Goal: Task Accomplishment & Management: Use online tool/utility

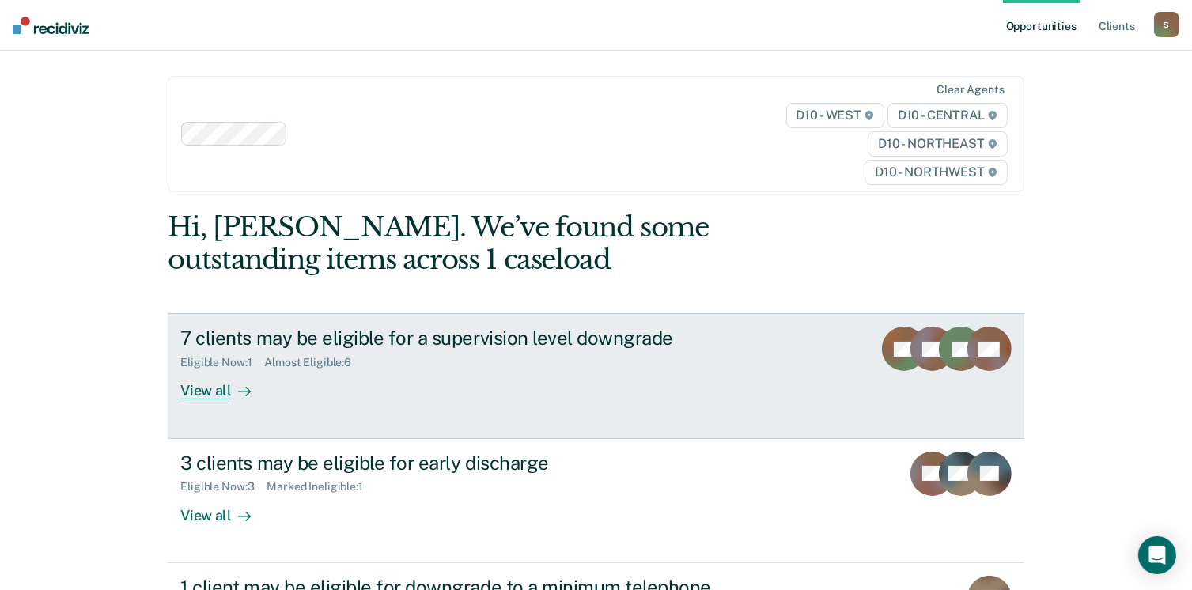
click at [208, 396] on div "View all" at bounding box center [224, 384] width 89 height 31
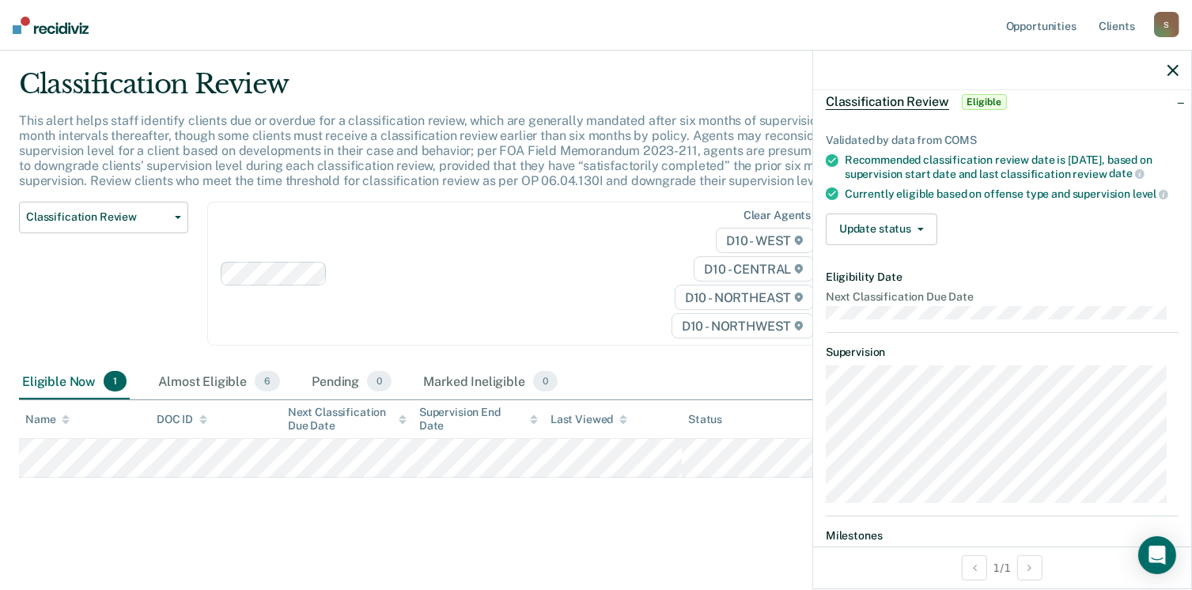
scroll to position [35, 0]
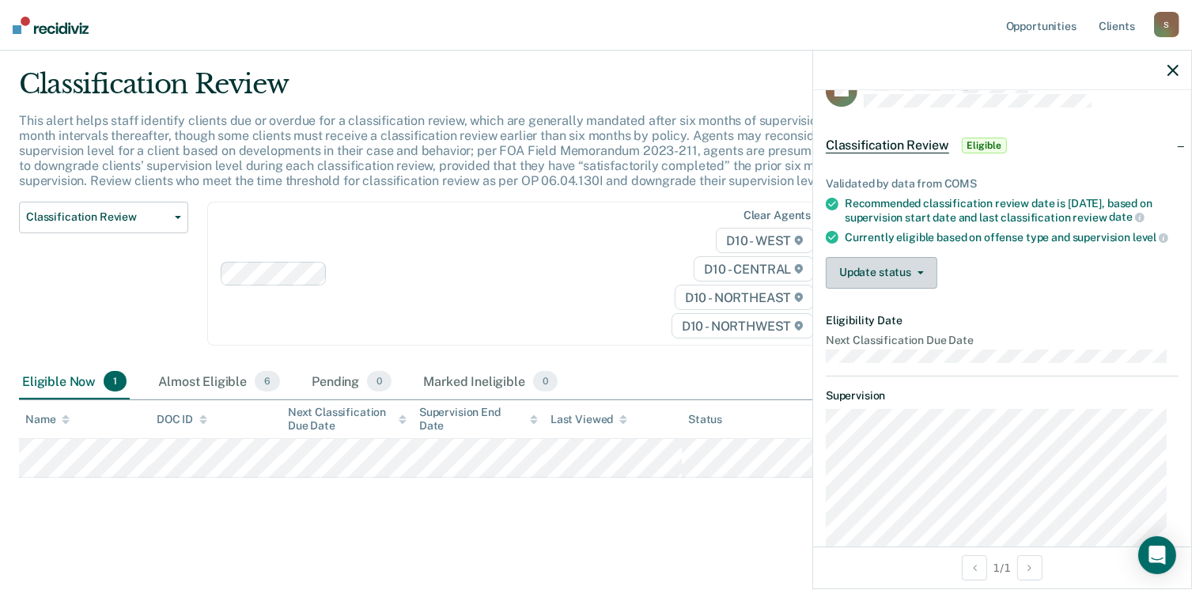
click at [921, 275] on icon "button" at bounding box center [921, 272] width 6 height 3
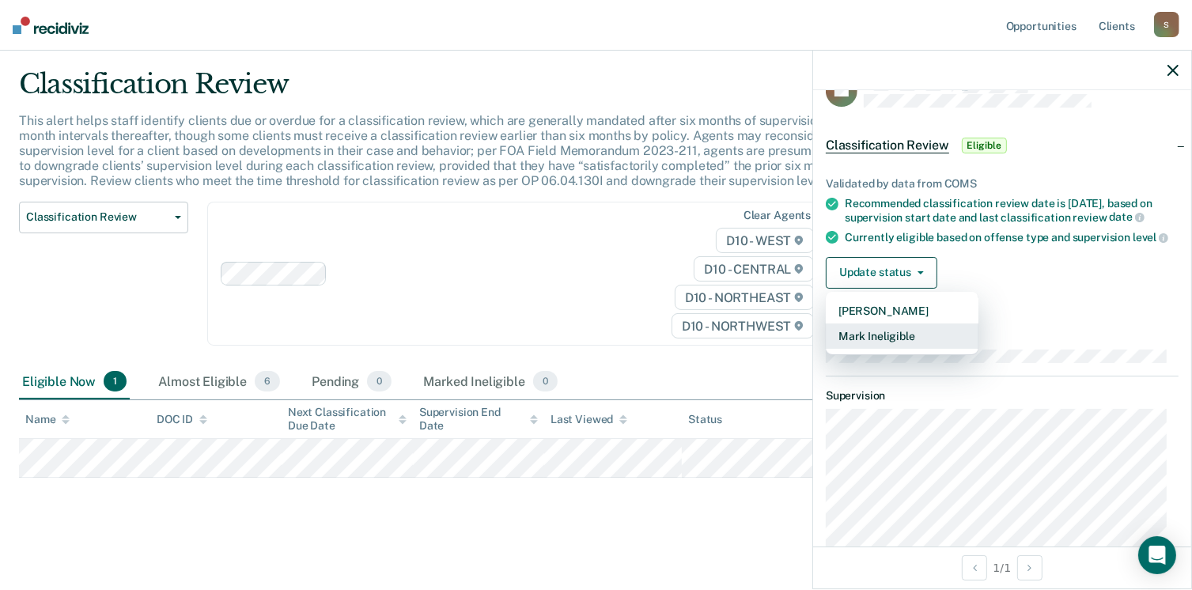
click at [911, 347] on button "Mark Ineligible" at bounding box center [902, 336] width 153 height 25
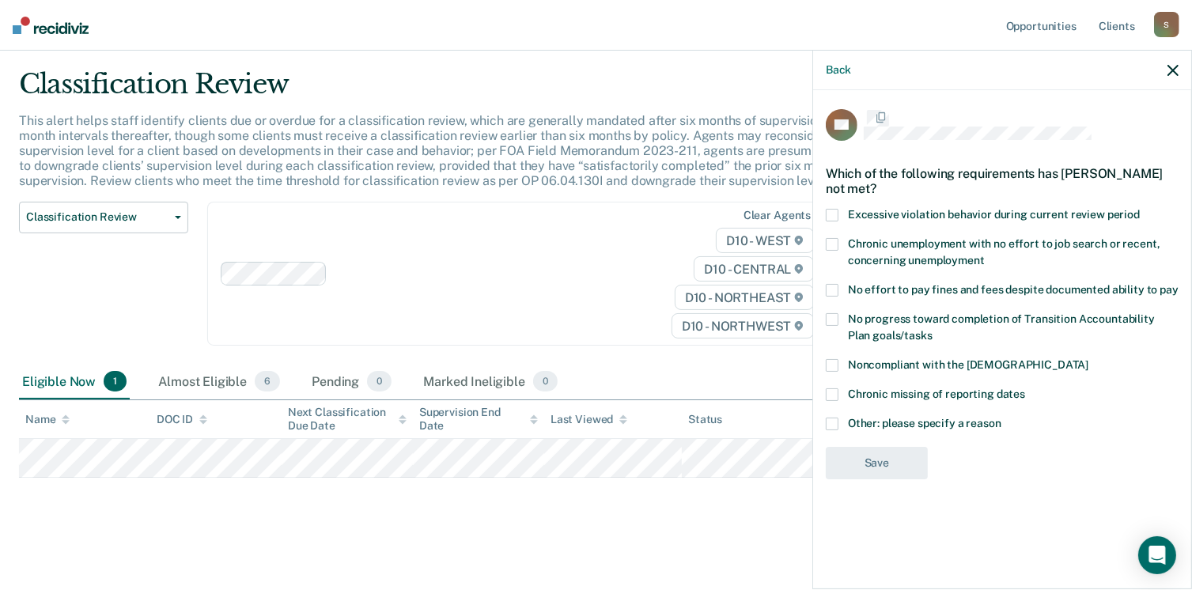
scroll to position [0, 0]
click at [826, 425] on span at bounding box center [832, 425] width 13 height 13
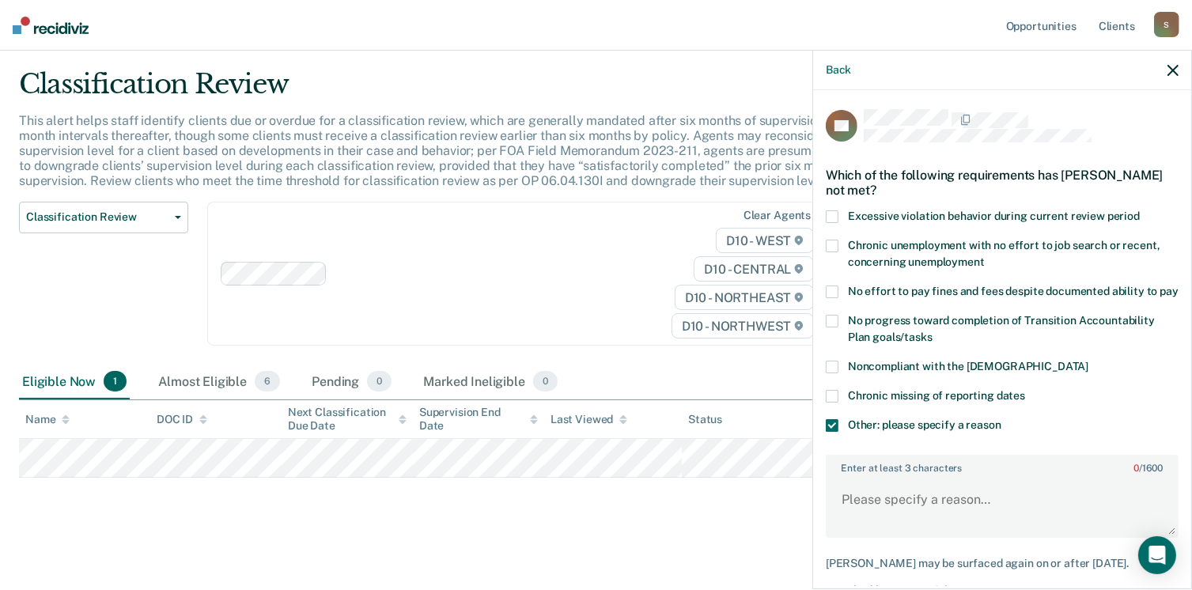
click at [883, 474] on label "Enter at least 3 characters 0 / 1600" at bounding box center [1002, 464] width 350 height 17
click at [883, 488] on textarea "Enter at least 3 characters 0 / 1600" at bounding box center [1002, 507] width 350 height 59
click at [887, 512] on textarea "Enter at least 3 characters 0 / 1600" at bounding box center [1002, 507] width 350 height 59
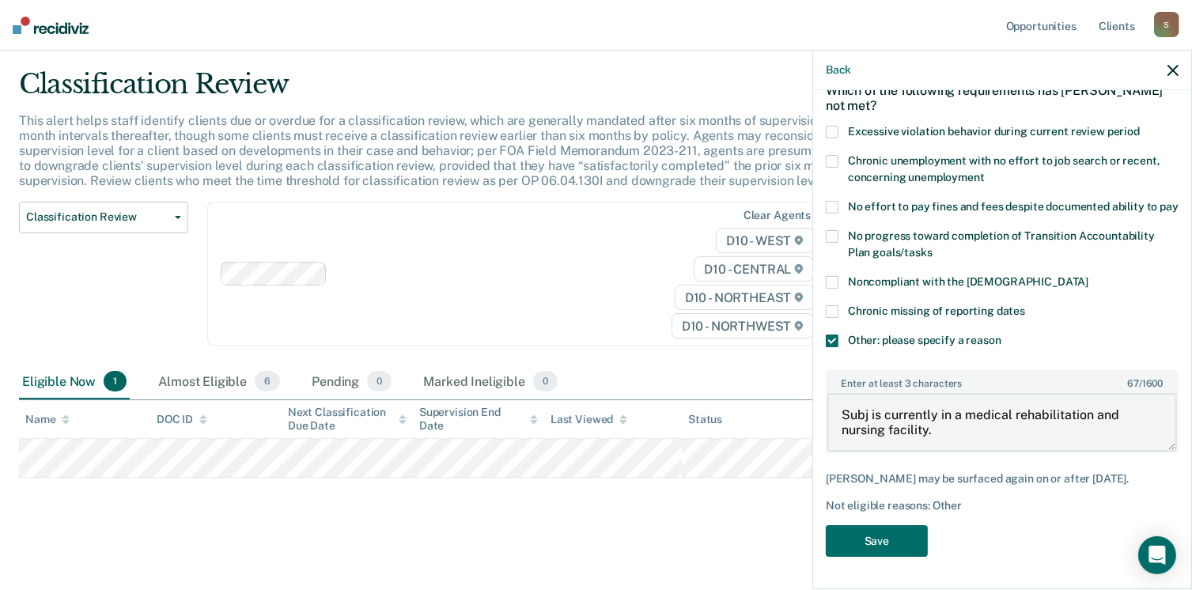
scroll to position [97, 0]
type textarea "Subj is currently in a medical rehabilitation and nursing facility."
click at [902, 539] on button "Save" at bounding box center [877, 541] width 102 height 32
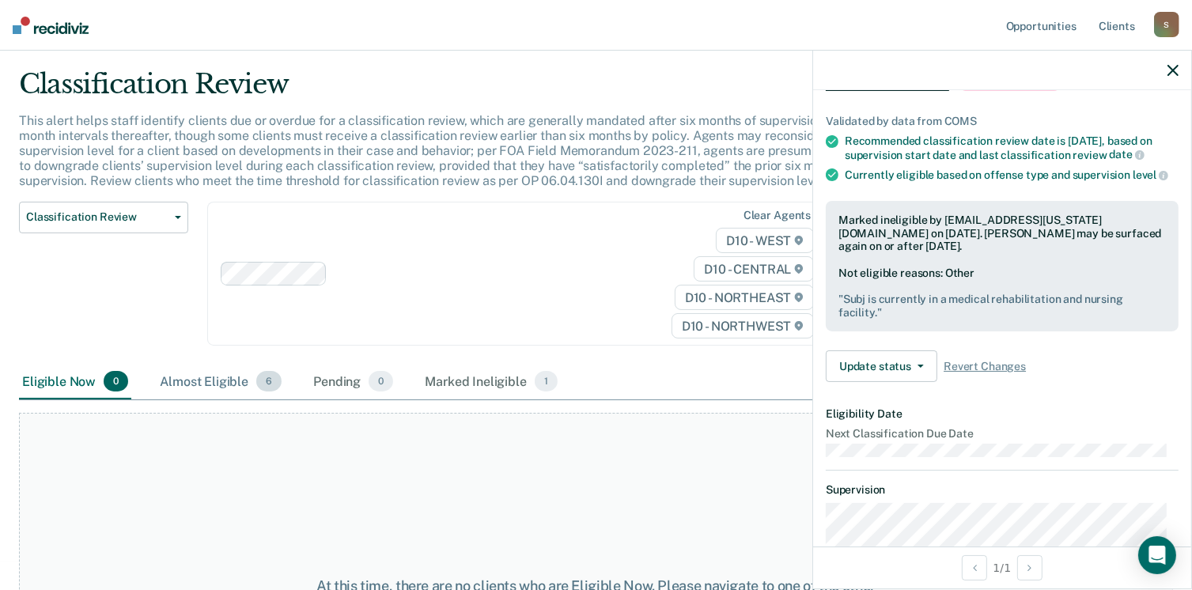
click at [210, 384] on div "Almost Eligible 6" at bounding box center [221, 382] width 128 height 35
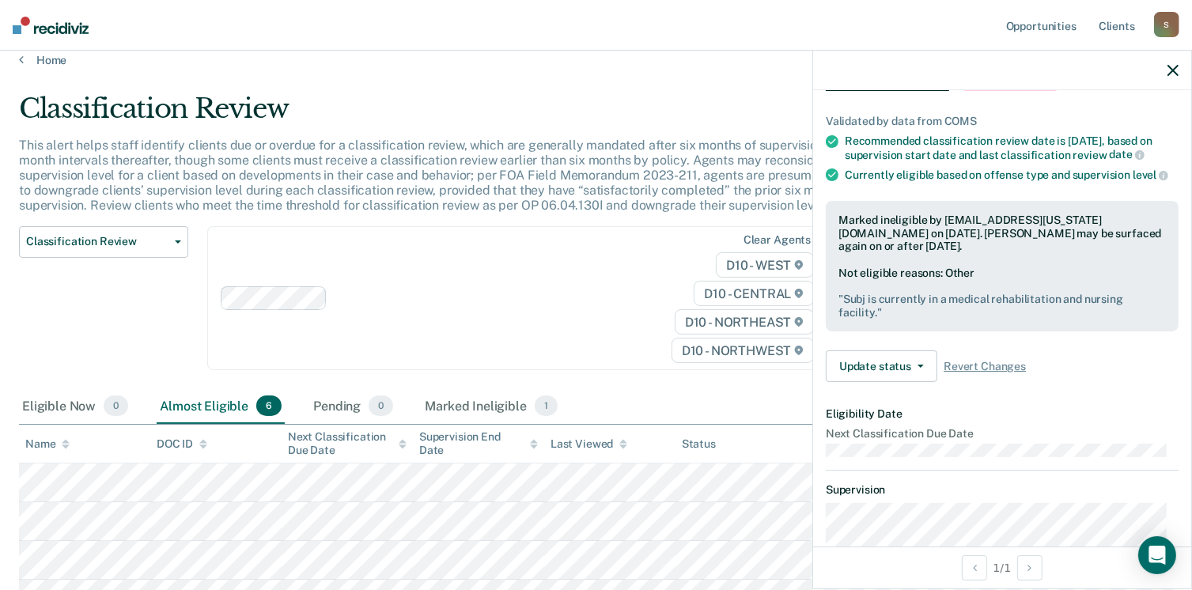
scroll to position [0, 0]
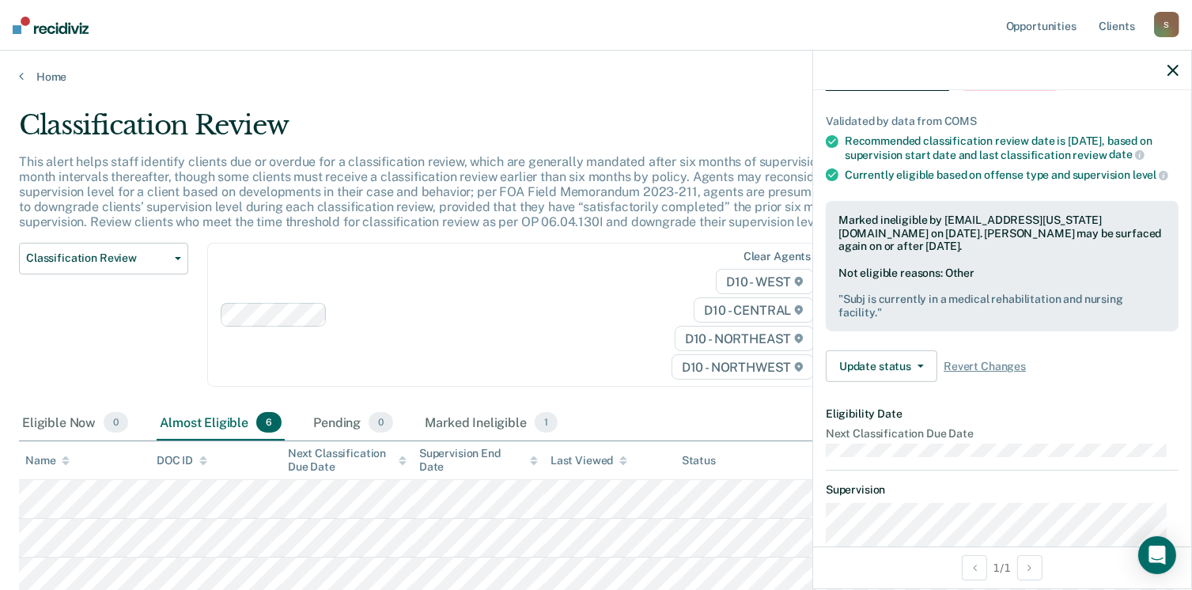
click at [17, 77] on div "Home" at bounding box center [596, 67] width 1192 height 33
click at [19, 77] on icon at bounding box center [21, 76] width 5 height 13
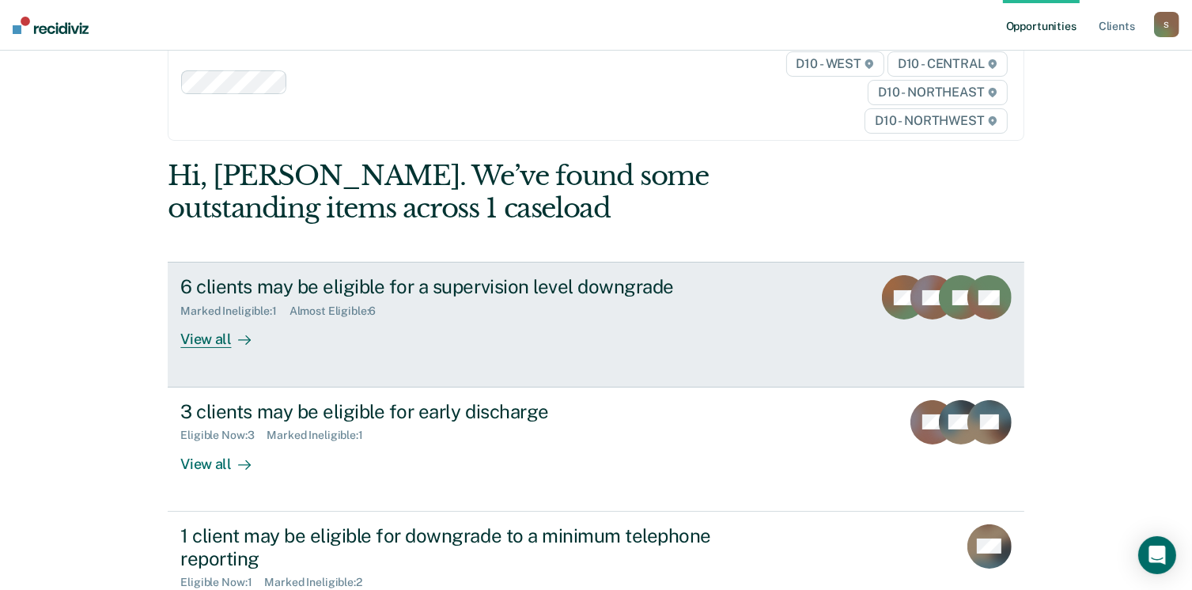
scroll to position [79, 0]
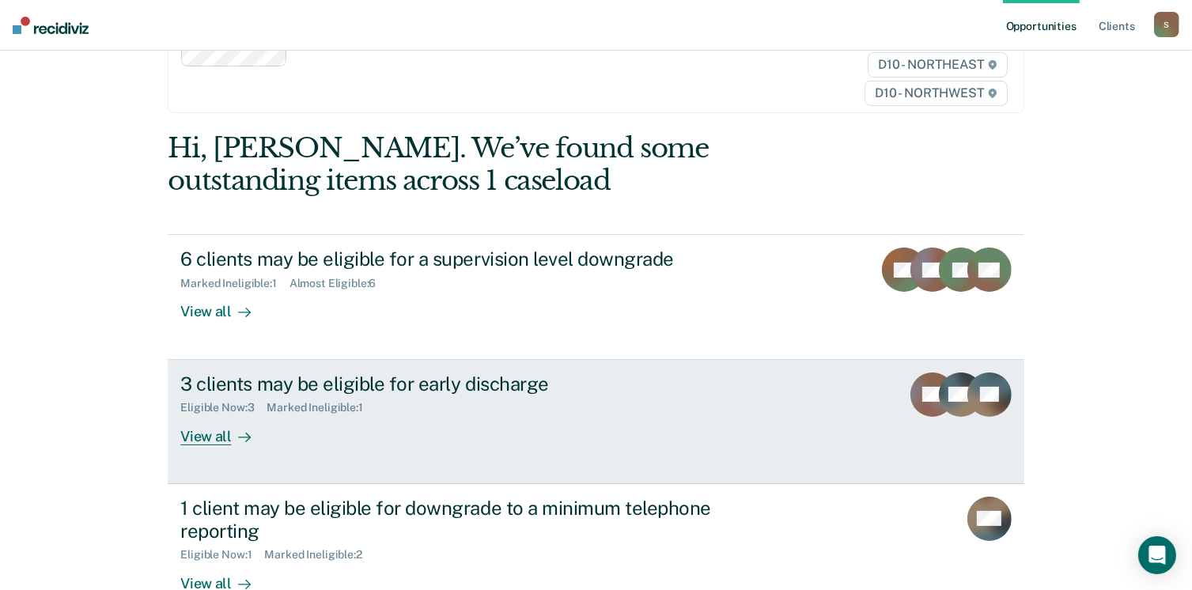
click at [188, 437] on div "View all" at bounding box center [224, 430] width 89 height 31
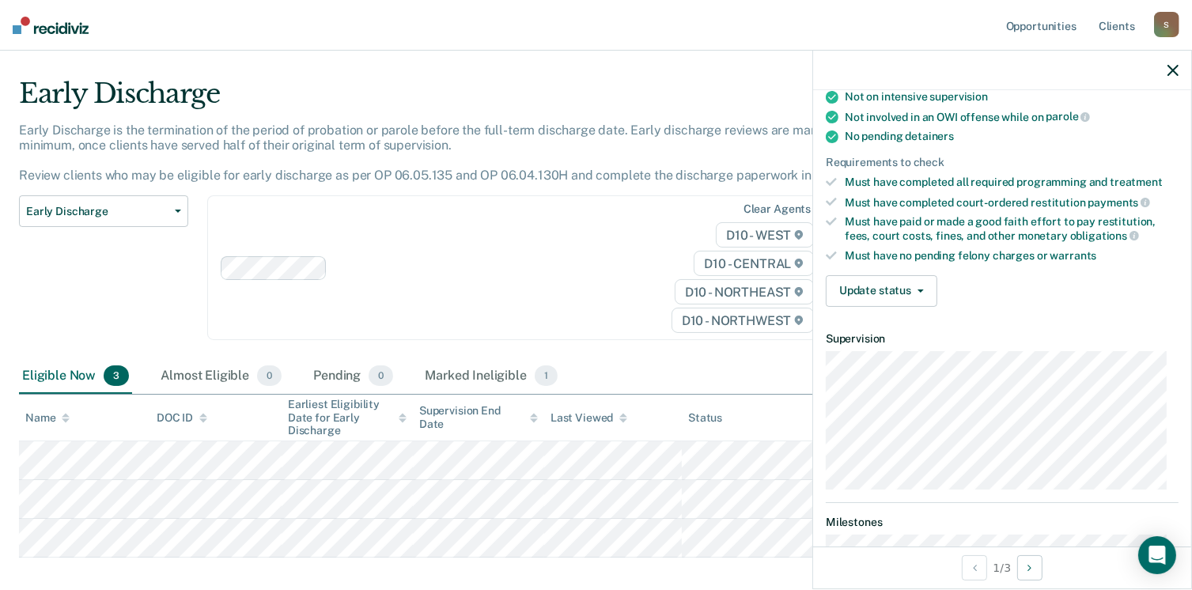
scroll to position [316, 0]
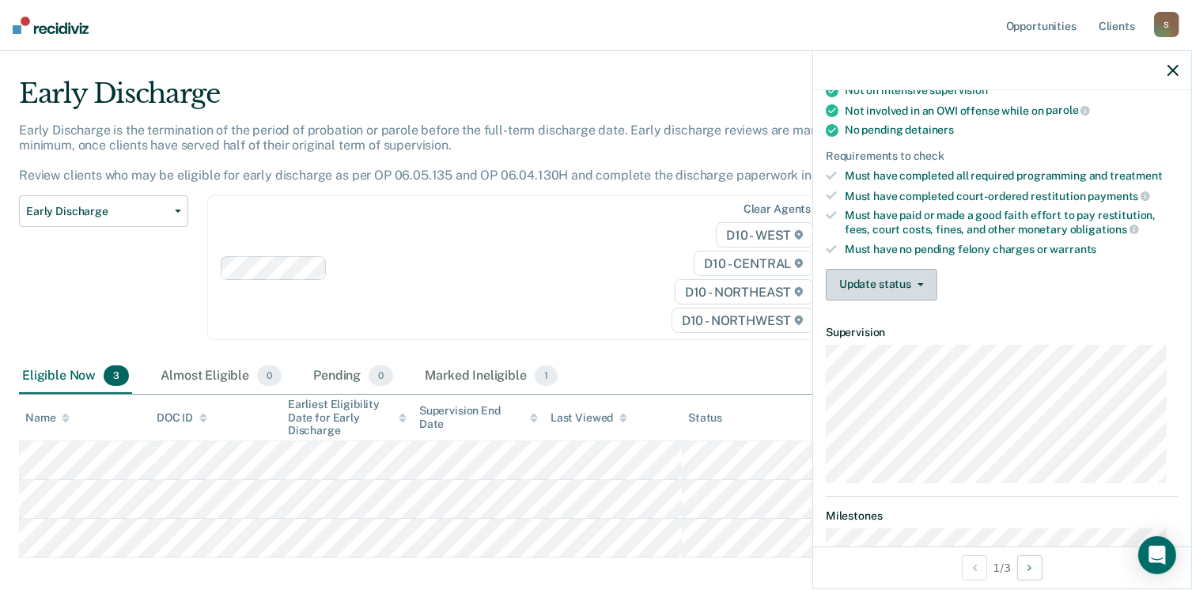
click at [920, 275] on button "Update status" at bounding box center [882, 285] width 112 height 32
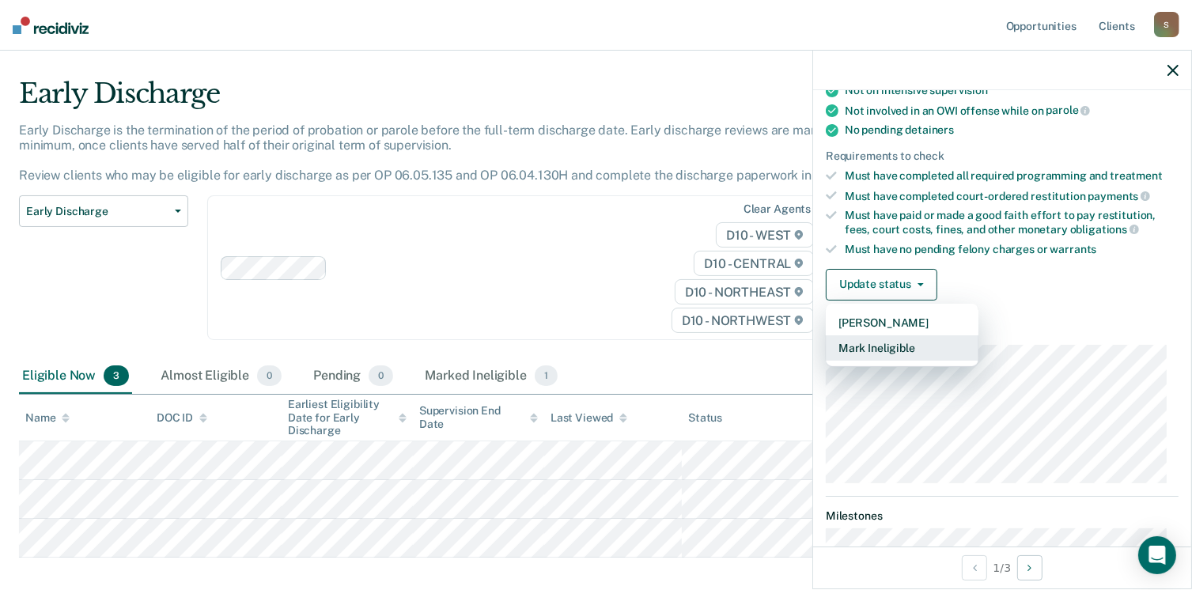
click at [913, 339] on button "Mark Ineligible" at bounding box center [902, 347] width 153 height 25
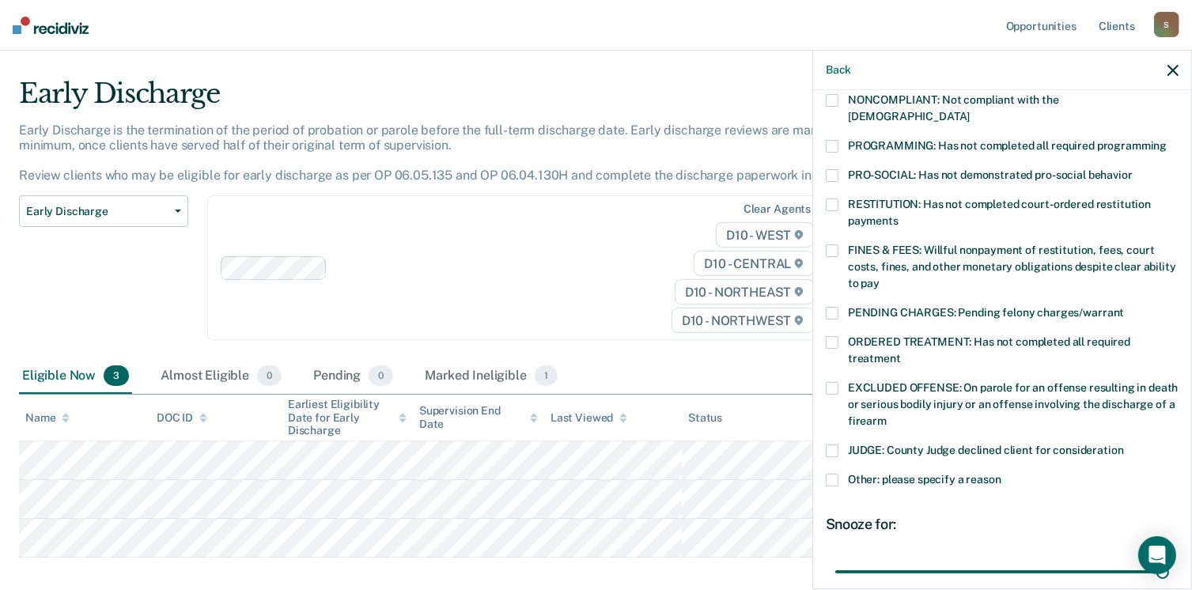
click at [831, 474] on span at bounding box center [832, 480] width 13 height 13
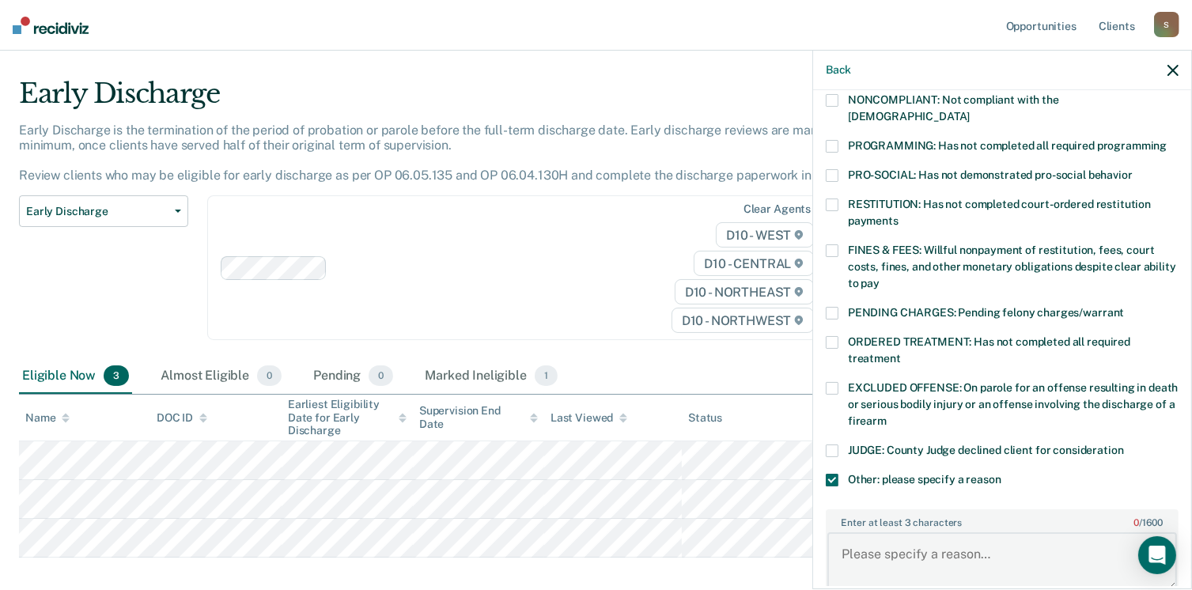
click at [903, 538] on textarea "Enter at least 3 characters 0 / 1600" at bounding box center [1002, 561] width 350 height 59
type textarea "The subject is expected to discharge on 8/27/25."
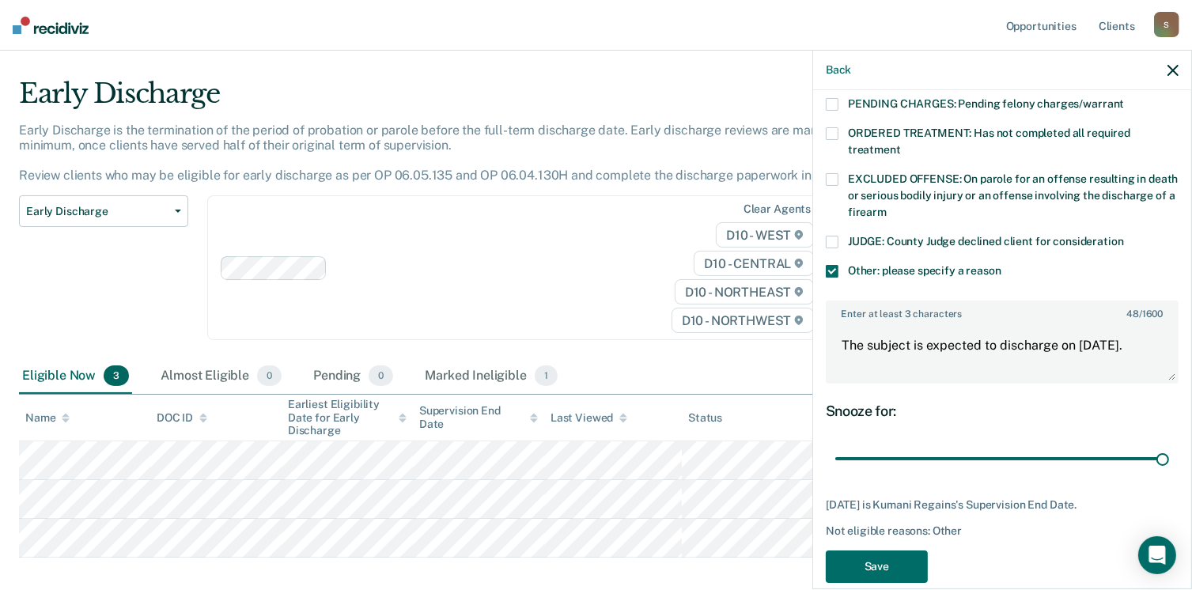
scroll to position [530, 0]
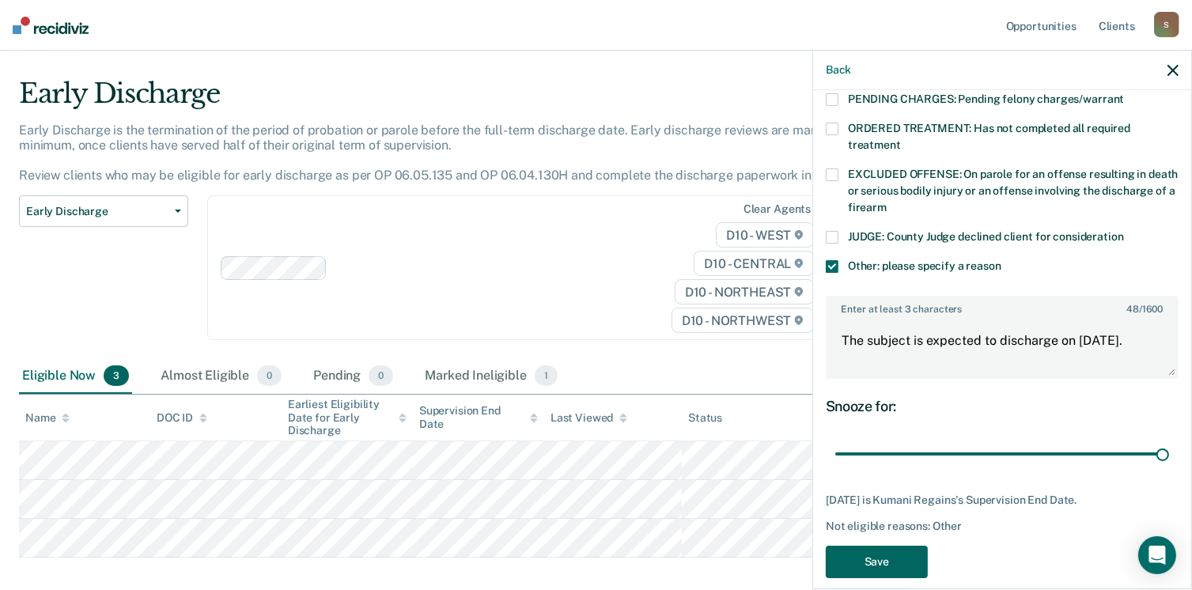
click at [882, 546] on button "Save" at bounding box center [877, 562] width 102 height 32
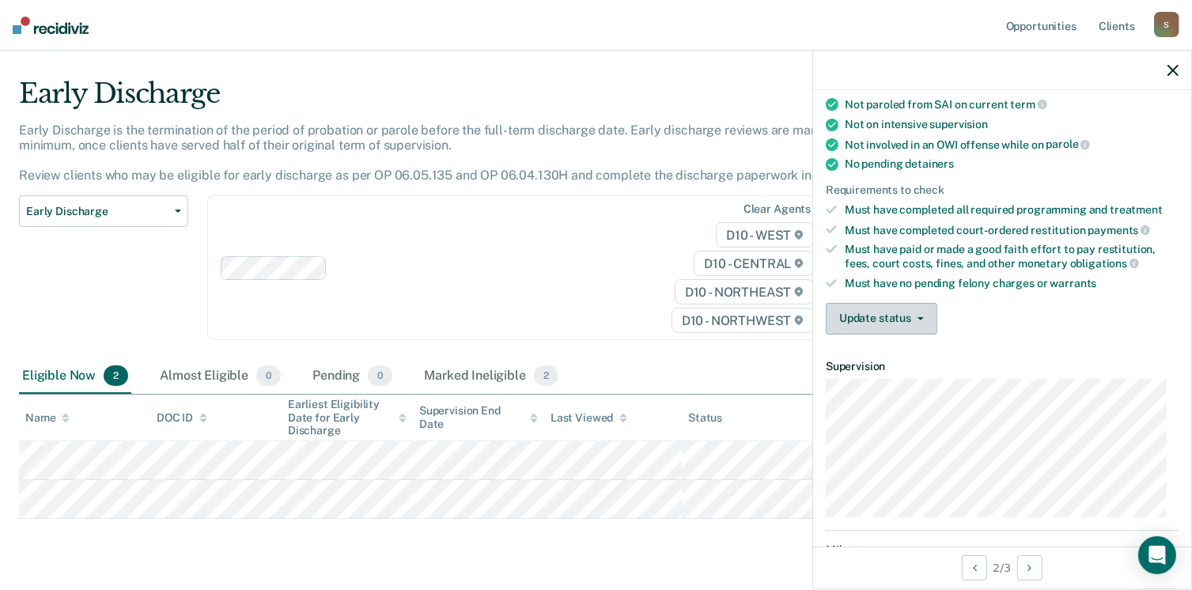
scroll to position [308, 0]
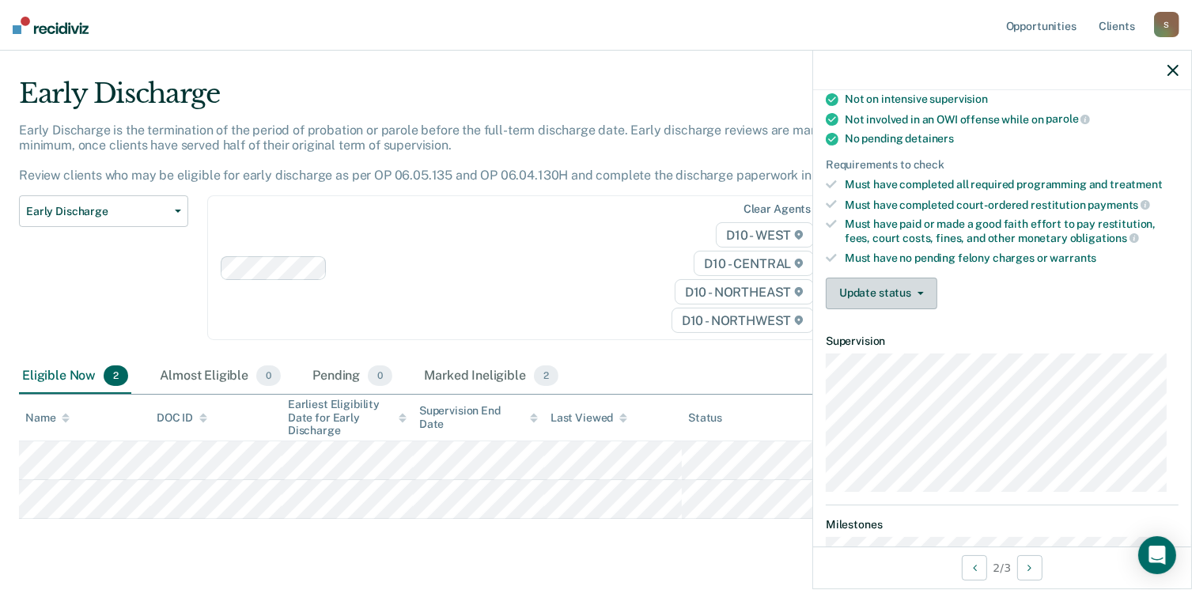
click at [918, 282] on button "Update status" at bounding box center [882, 294] width 112 height 32
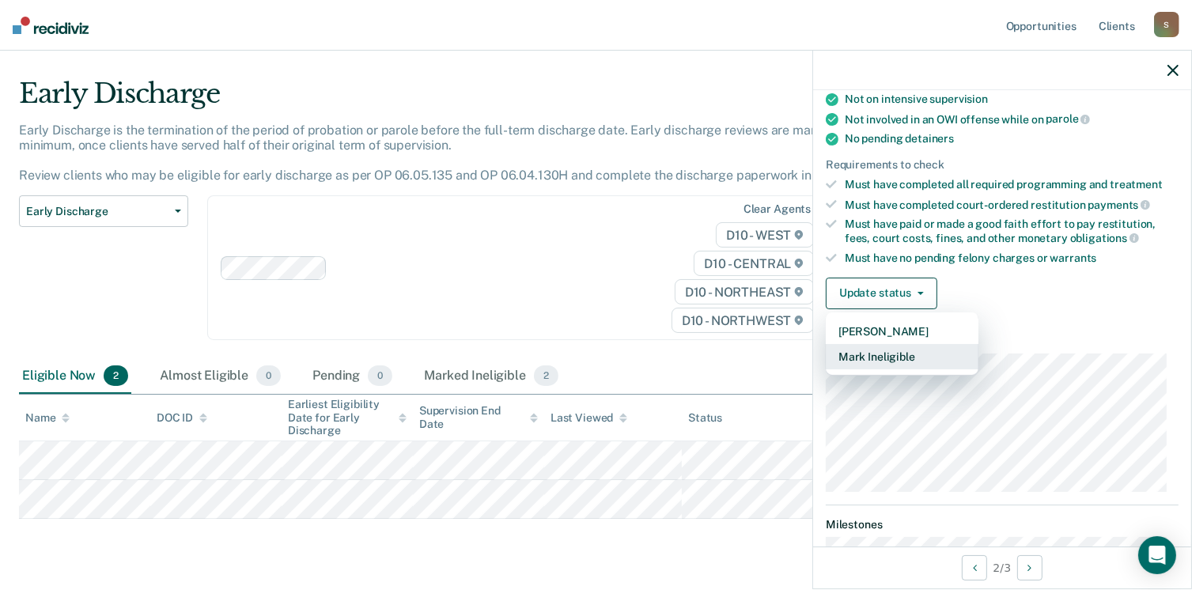
click at [900, 347] on button "Mark Ineligible" at bounding box center [902, 356] width 153 height 25
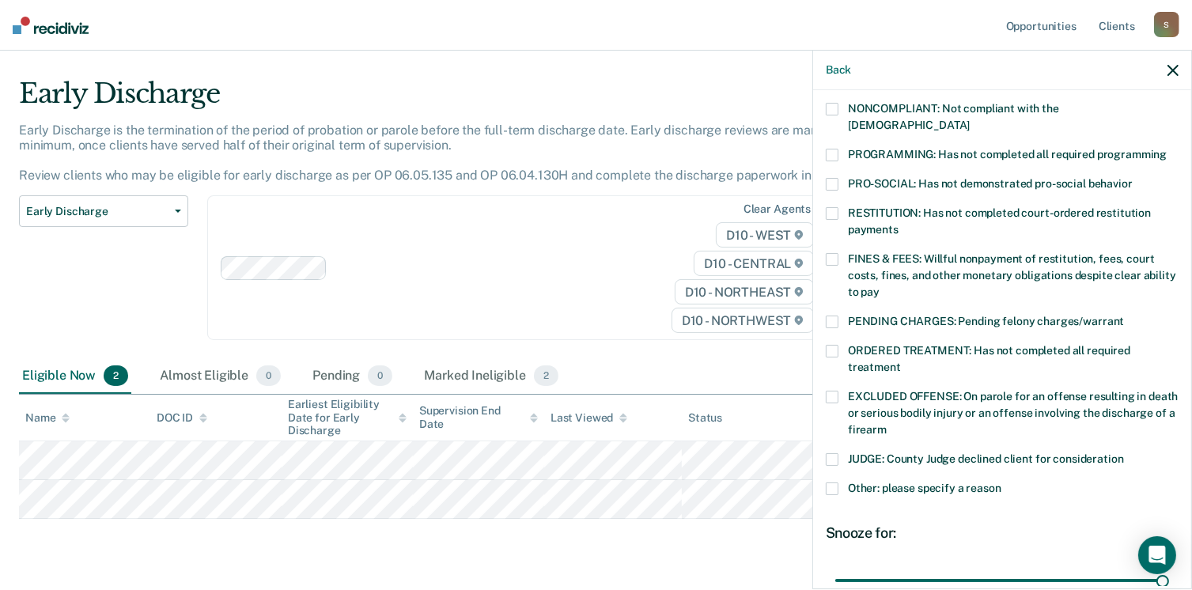
click at [831, 345] on span at bounding box center [832, 351] width 13 height 13
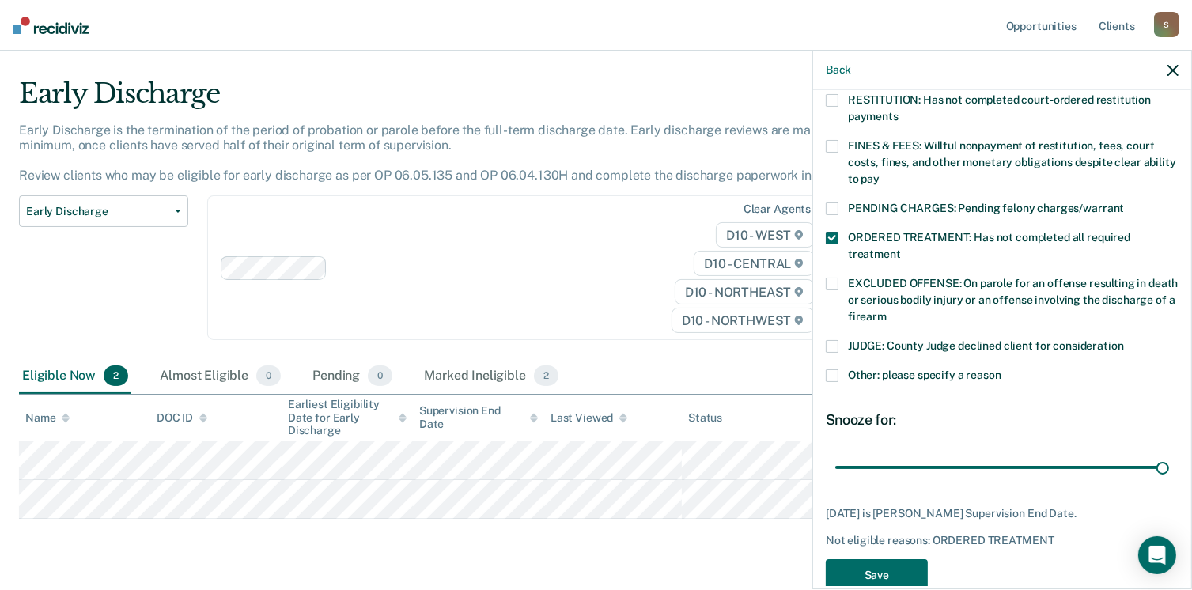
scroll to position [436, 0]
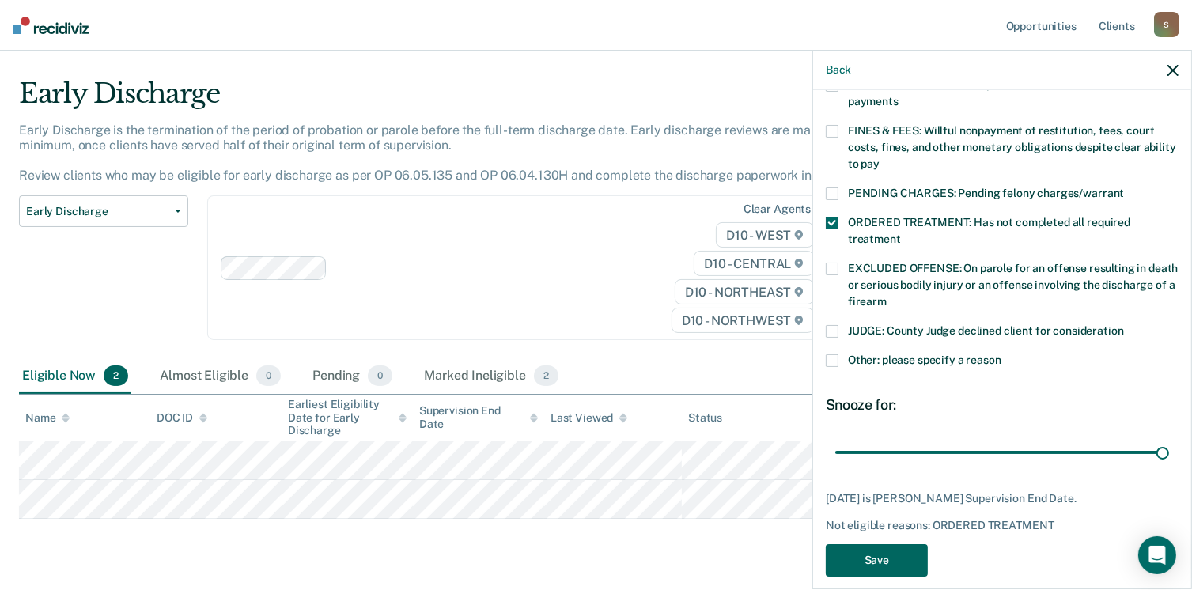
click at [881, 545] on button "Save" at bounding box center [877, 560] width 102 height 32
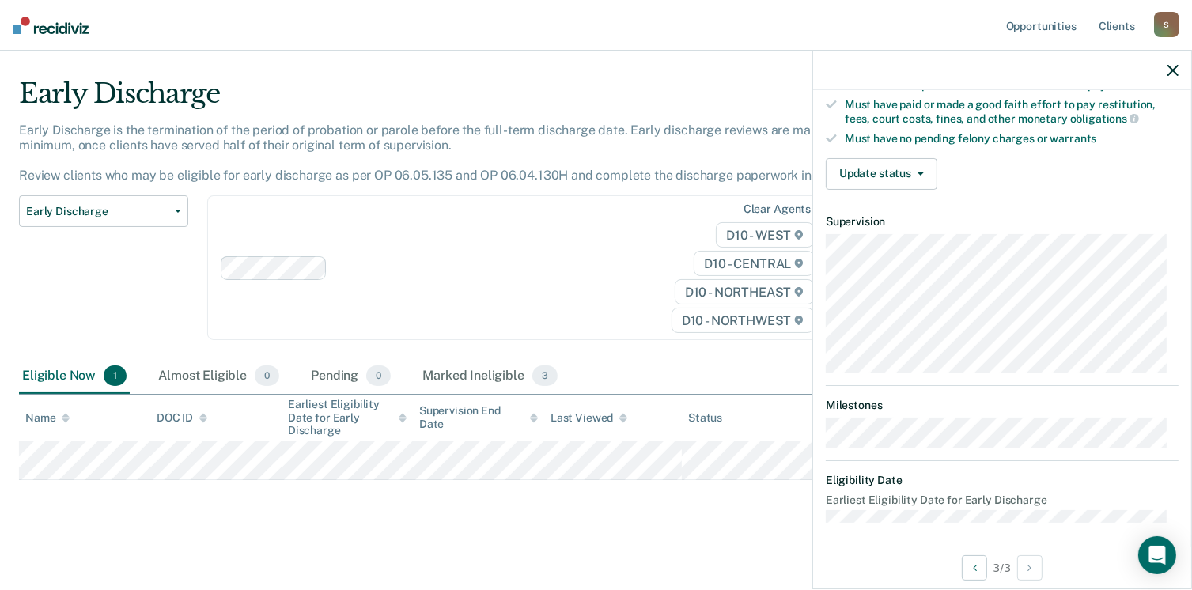
scroll to position [33, 0]
click at [892, 169] on button "Update status" at bounding box center [882, 174] width 112 height 32
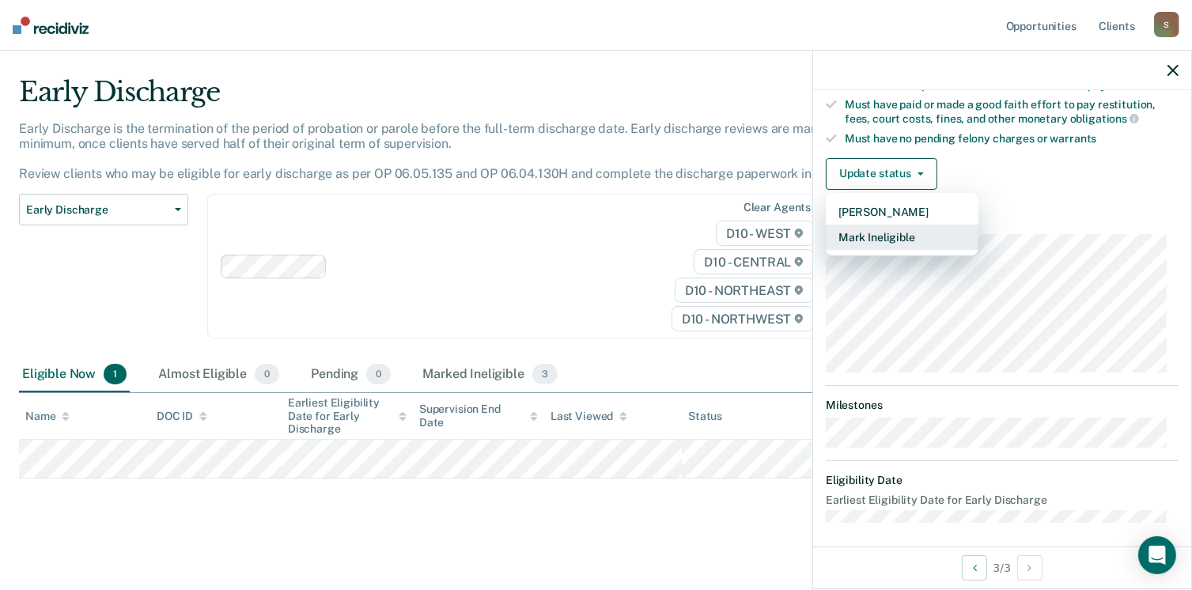
click at [881, 230] on button "Mark Ineligible" at bounding box center [902, 237] width 153 height 25
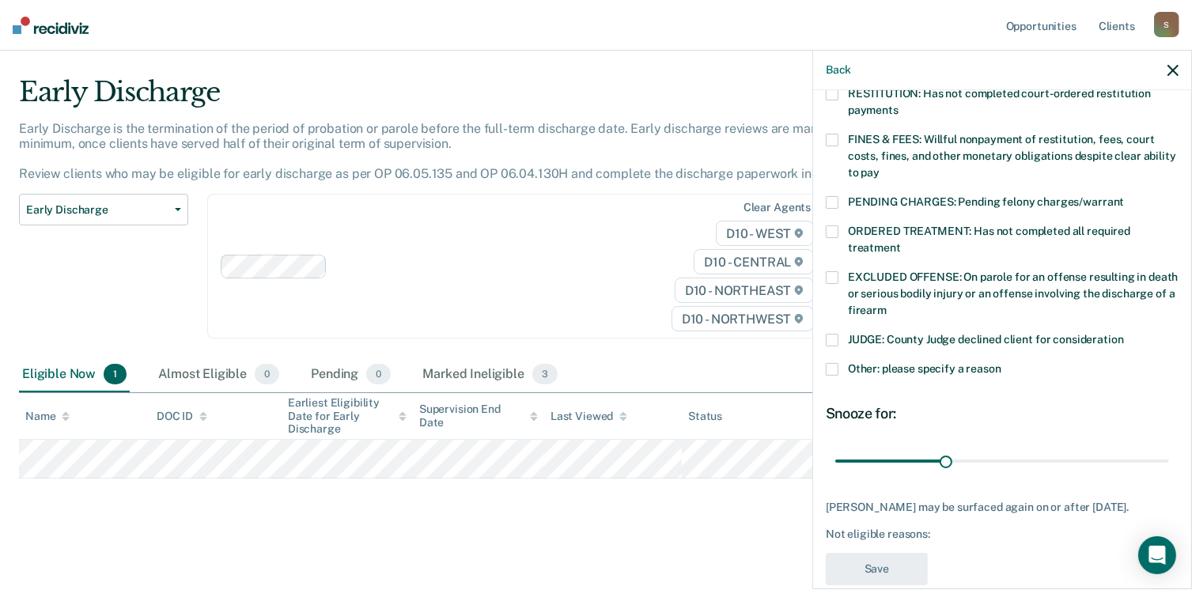
click at [831, 363] on span at bounding box center [832, 369] width 13 height 13
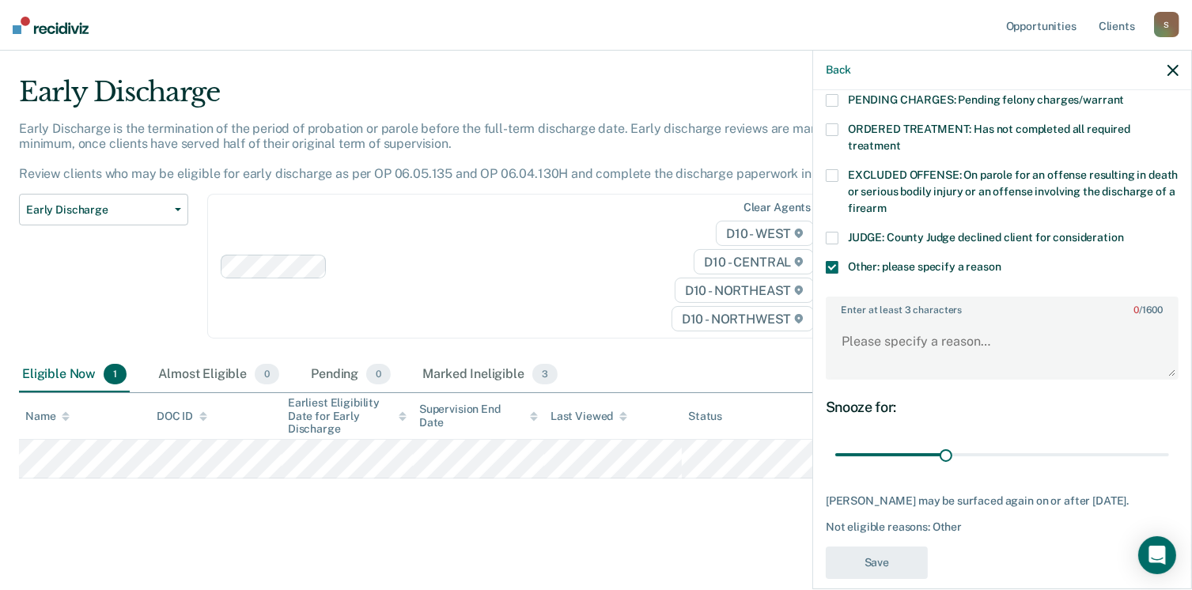
scroll to position [543, 0]
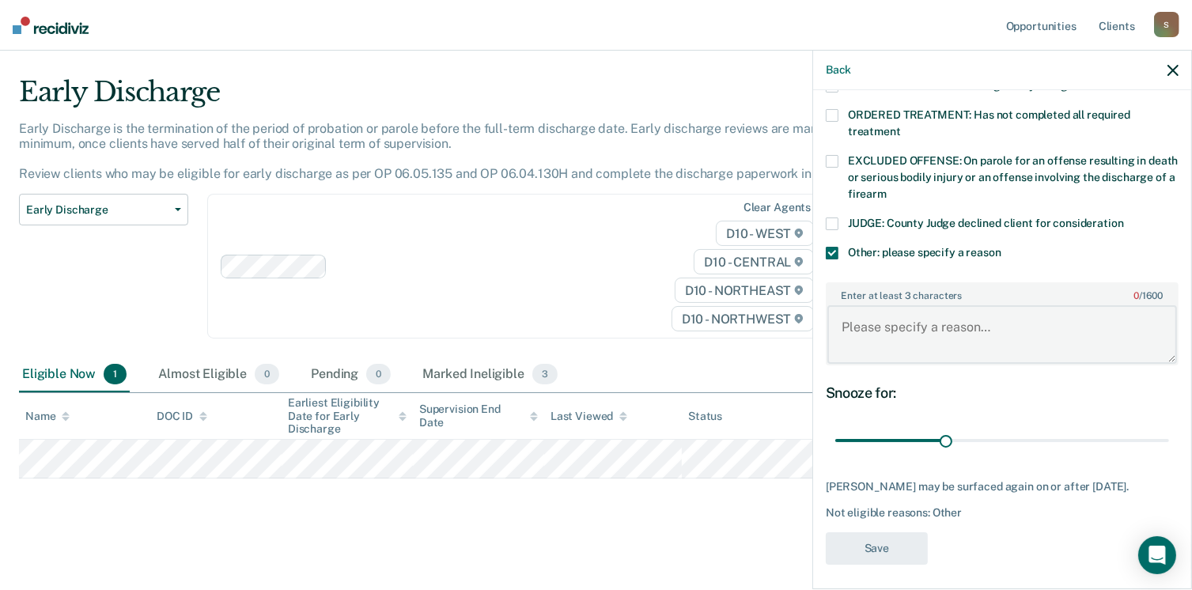
click at [884, 309] on textarea "Enter at least 3 characters 0 / 1600" at bounding box center [1002, 334] width 350 height 59
type textarea "O"
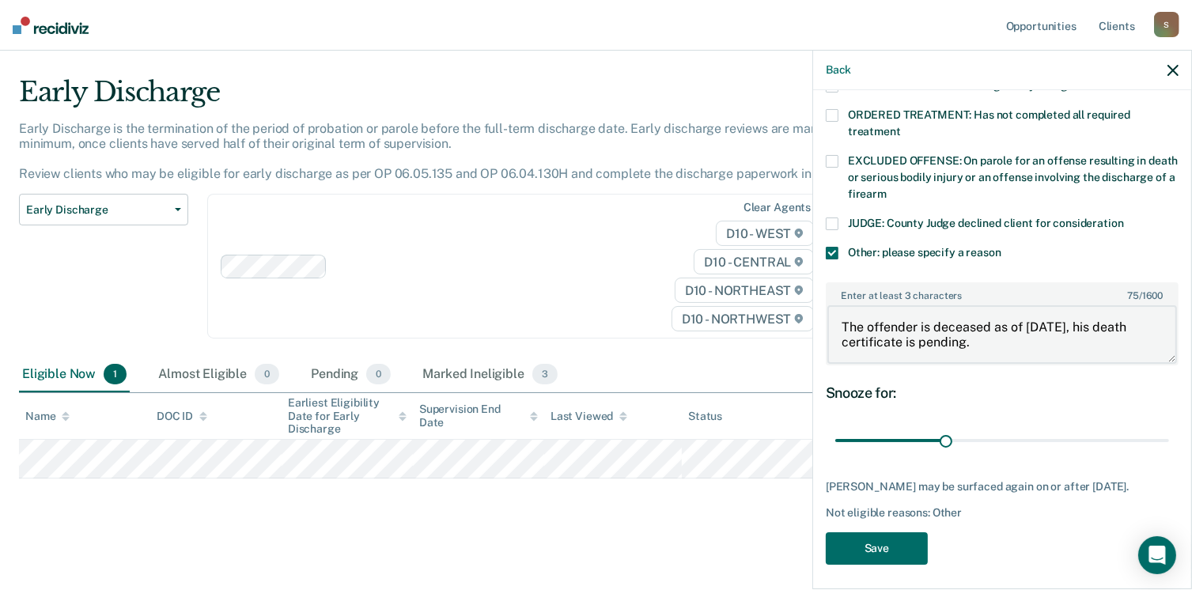
click at [1042, 305] on textarea "The offender is deceased as of 8/8/2025, his death certificate is pending." at bounding box center [1002, 334] width 350 height 59
type textarea "The offender is deceased as of 8/10/2025, his death certificate is pending."
drag, startPoint x: 939, startPoint y: 422, endPoint x: 1151, endPoint y: 417, distance: 212.1
type input "90"
click at [1151, 427] on input "range" at bounding box center [1002, 441] width 334 height 28
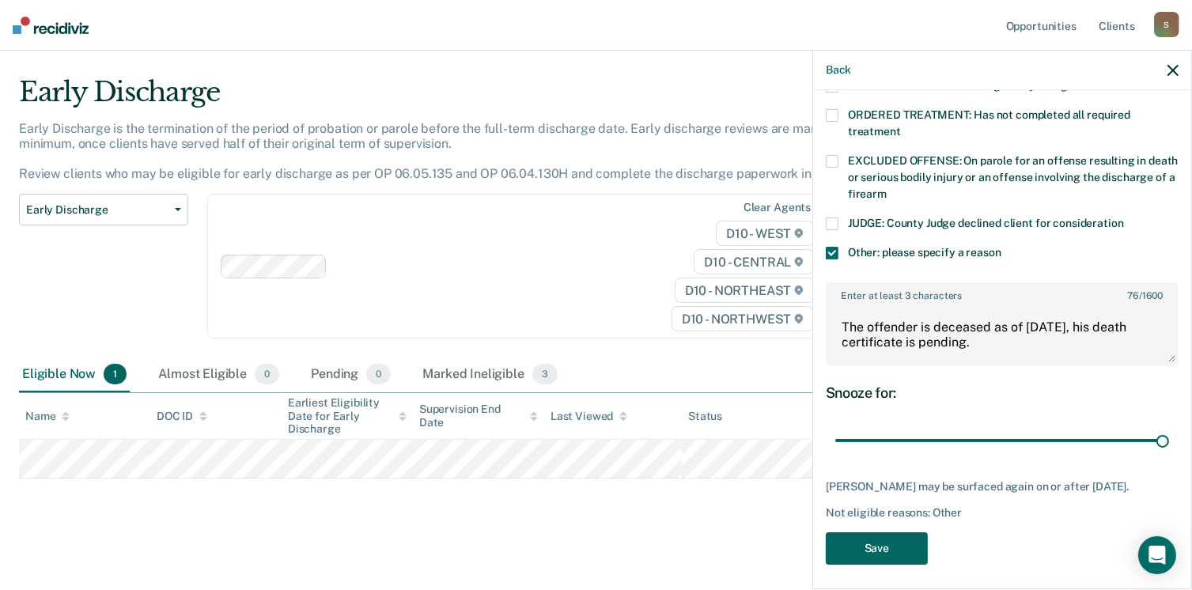
click at [858, 542] on button "Save" at bounding box center [877, 548] width 102 height 32
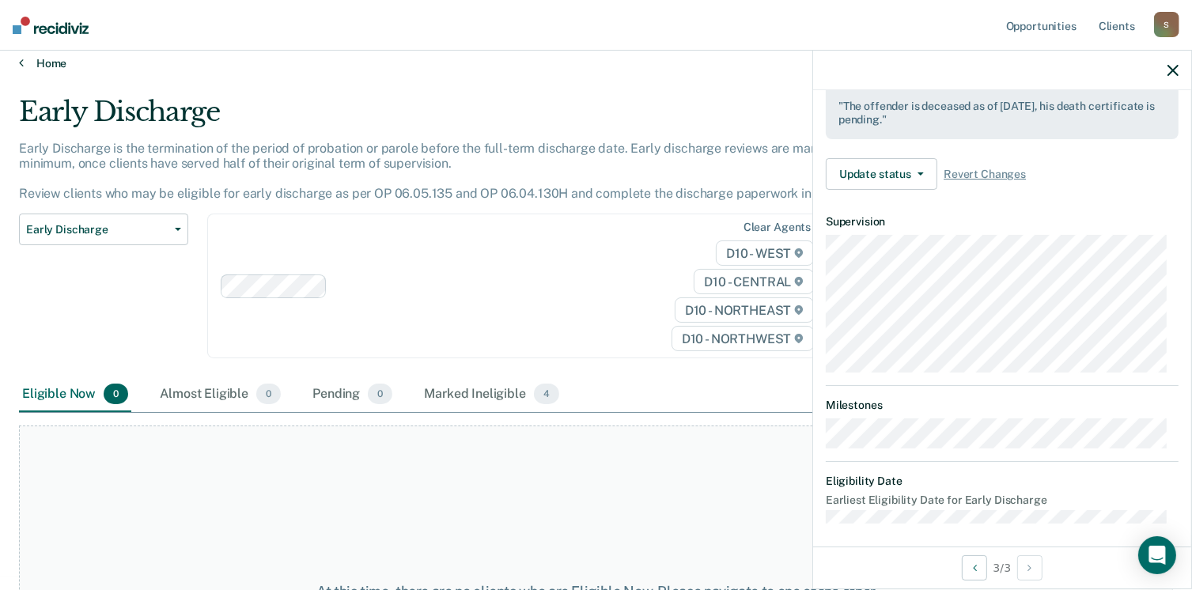
scroll to position [0, 0]
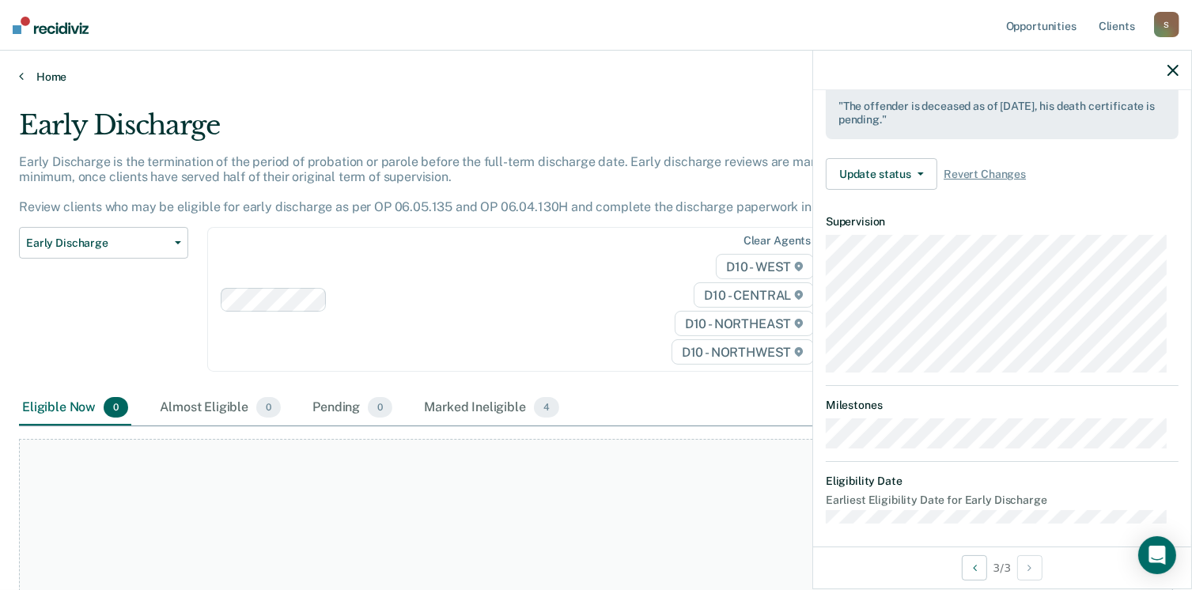
click at [19, 76] on icon at bounding box center [21, 76] width 5 height 13
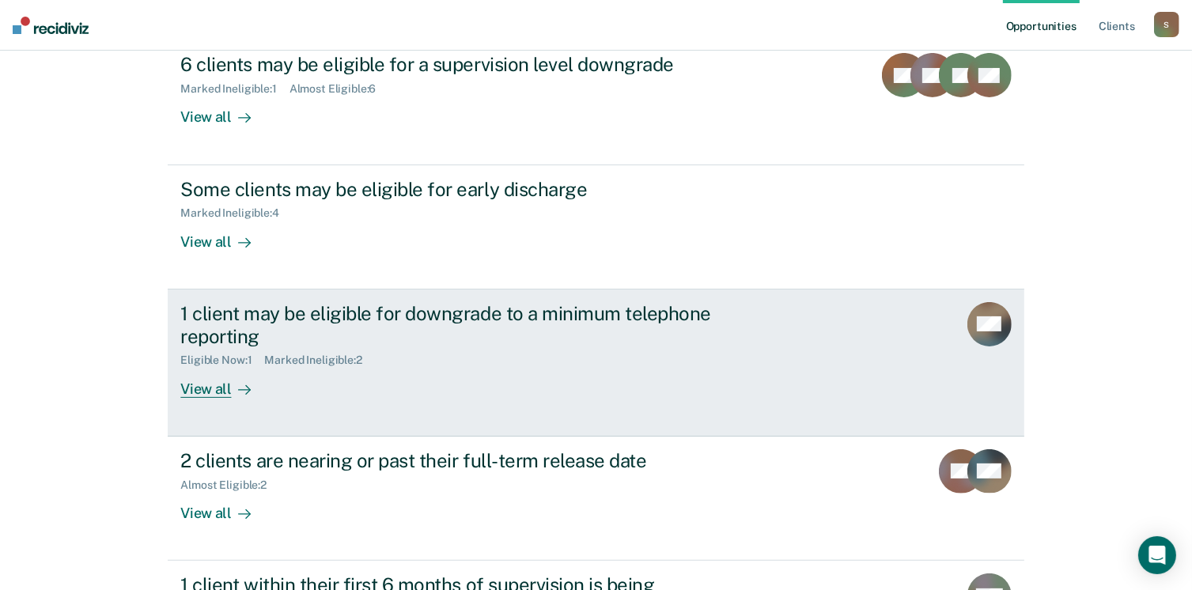
scroll to position [249, 0]
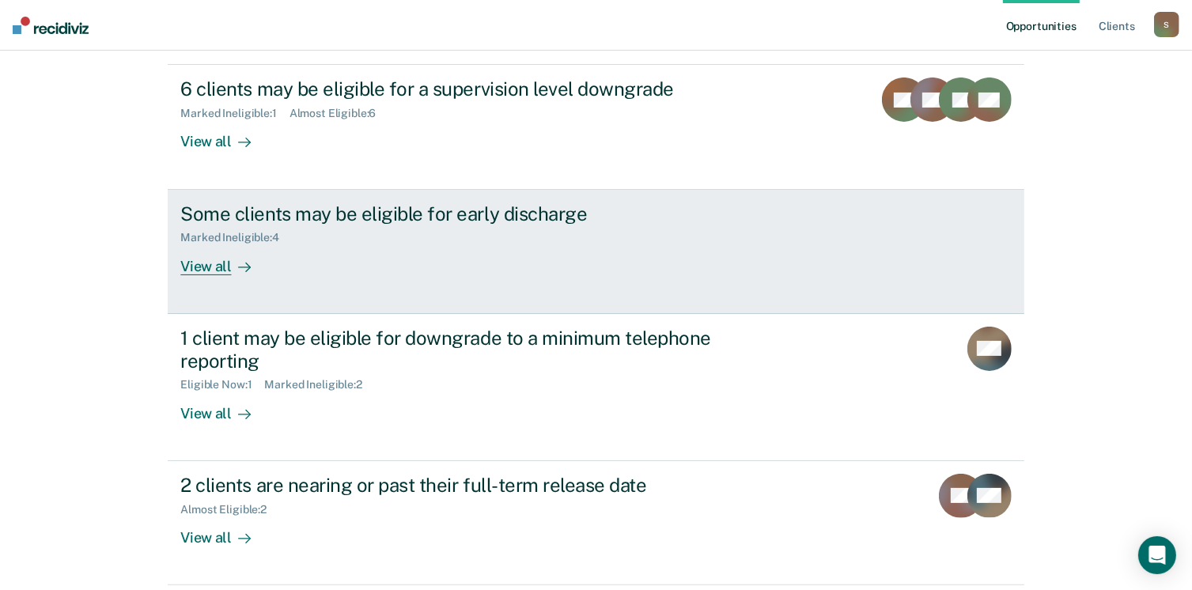
click at [203, 267] on div "View all" at bounding box center [224, 259] width 89 height 31
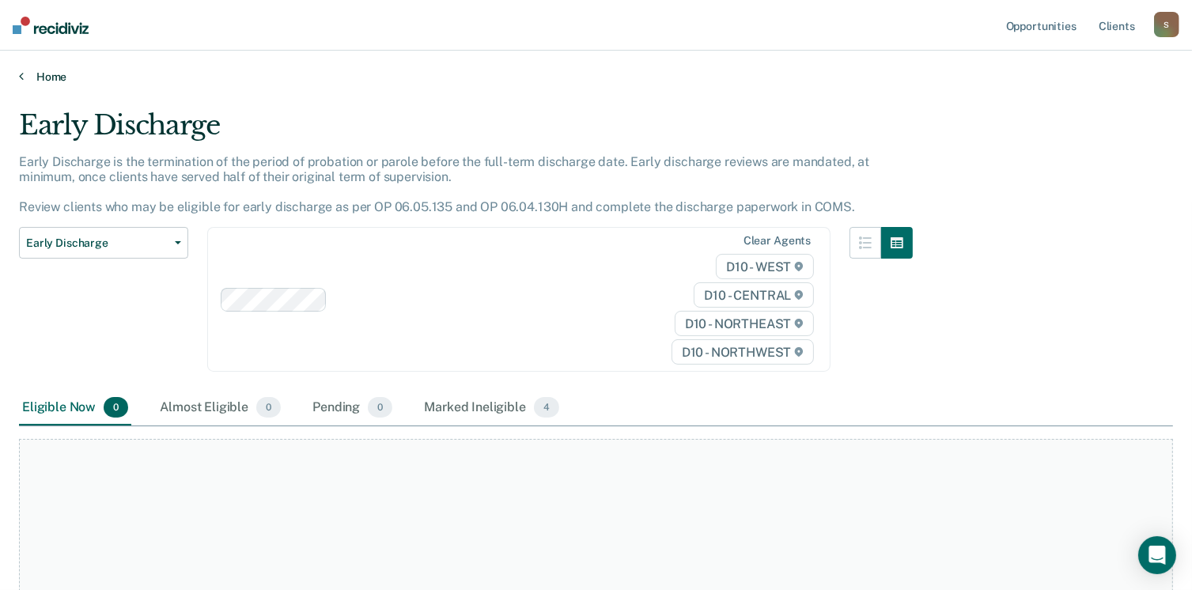
click at [20, 78] on icon at bounding box center [21, 76] width 5 height 13
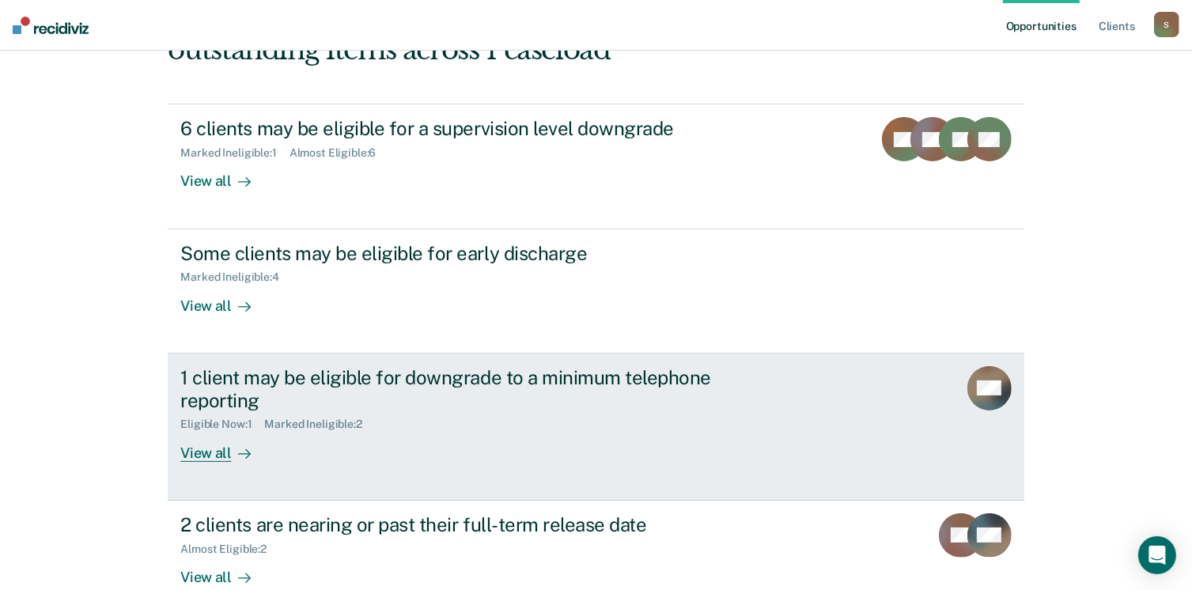
scroll to position [237, 0]
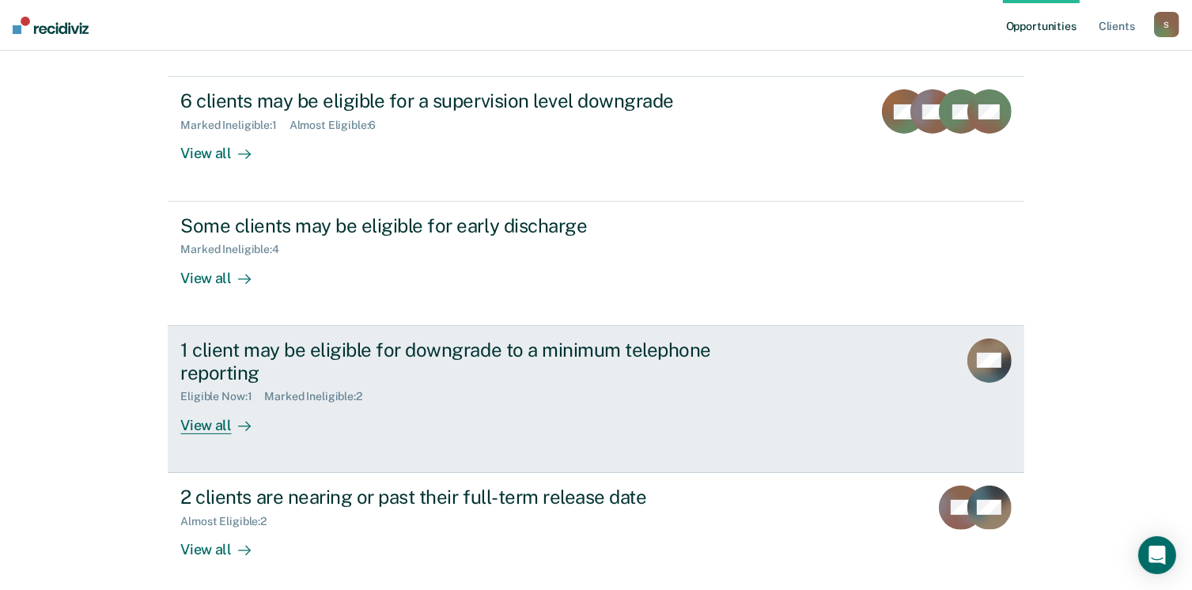
click at [209, 426] on div "View all" at bounding box center [224, 418] width 89 height 31
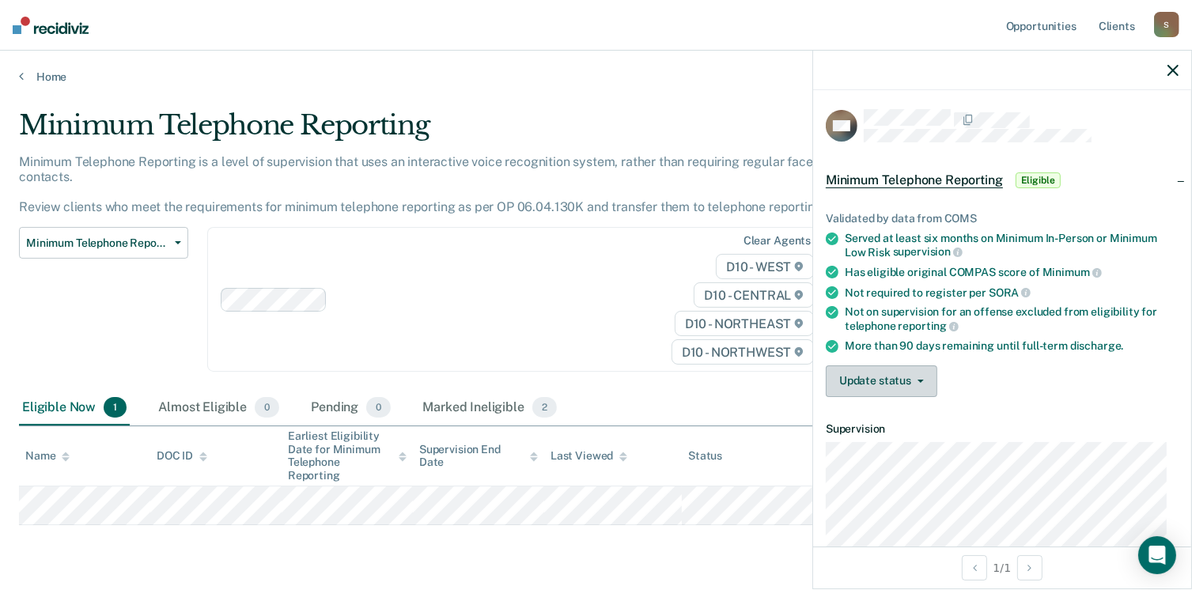
click at [867, 374] on button "Update status" at bounding box center [882, 381] width 112 height 32
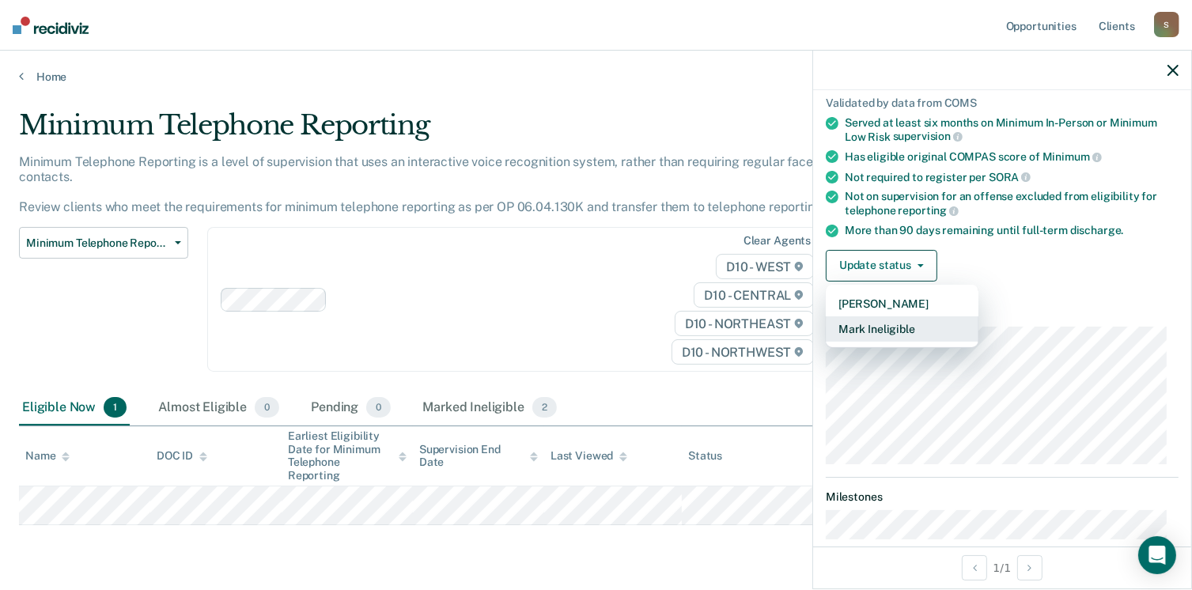
scroll to position [79, 0]
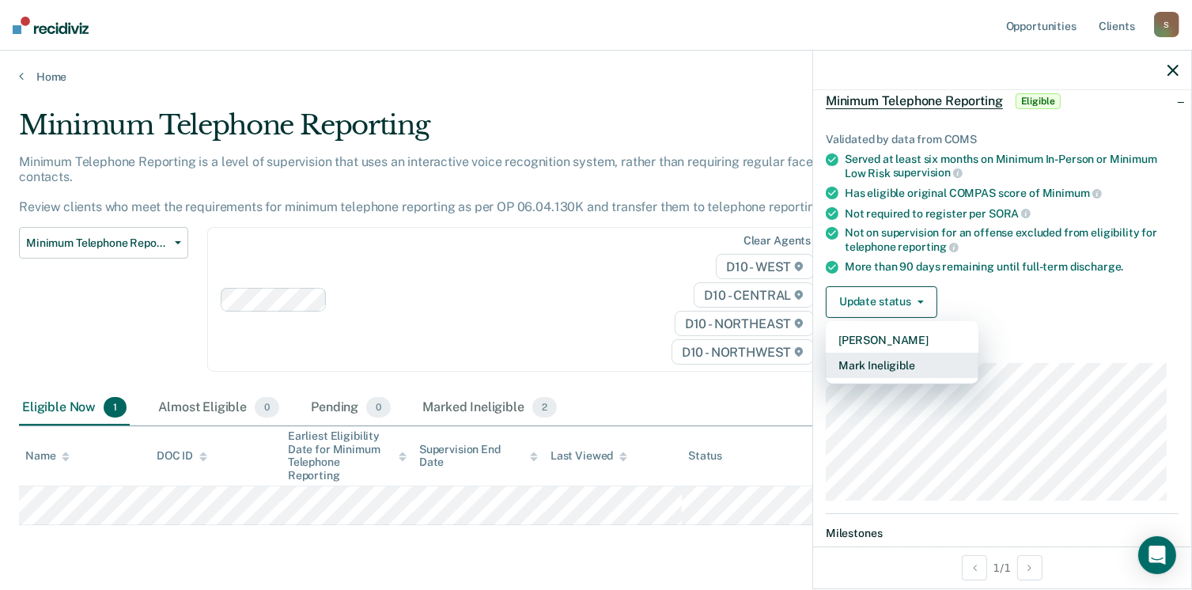
click at [880, 365] on button "Mark Ineligible" at bounding box center [902, 365] width 153 height 25
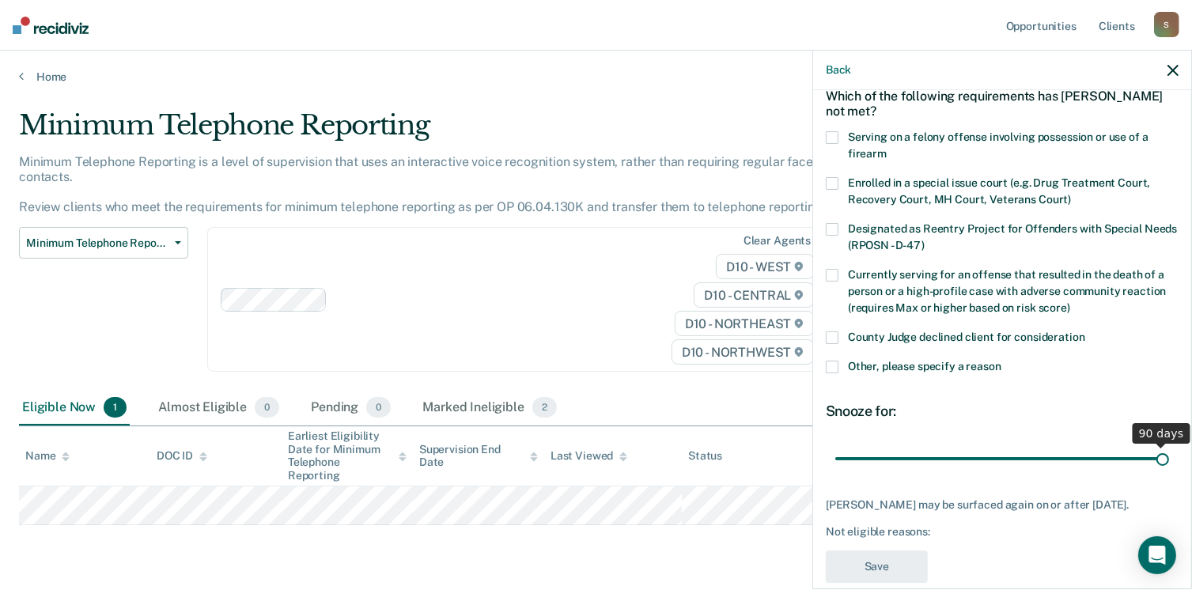
drag, startPoint x: 941, startPoint y: 457, endPoint x: 1162, endPoint y: 468, distance: 221.7
type input "90"
click at [1162, 468] on input "range" at bounding box center [1002, 459] width 334 height 28
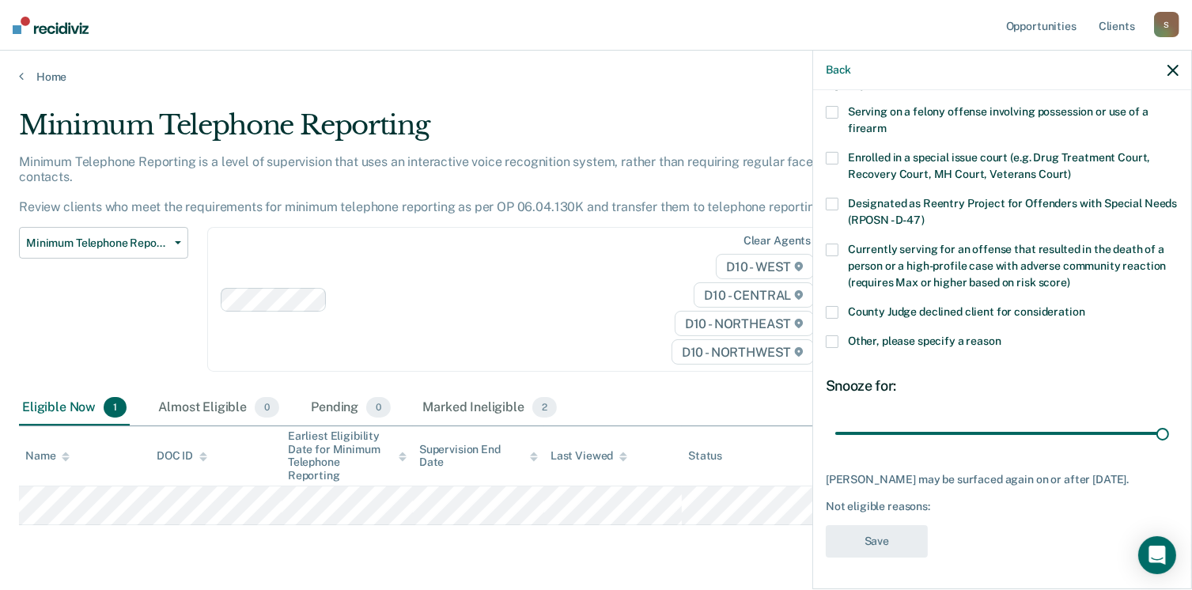
click at [833, 335] on span at bounding box center [832, 341] width 13 height 13
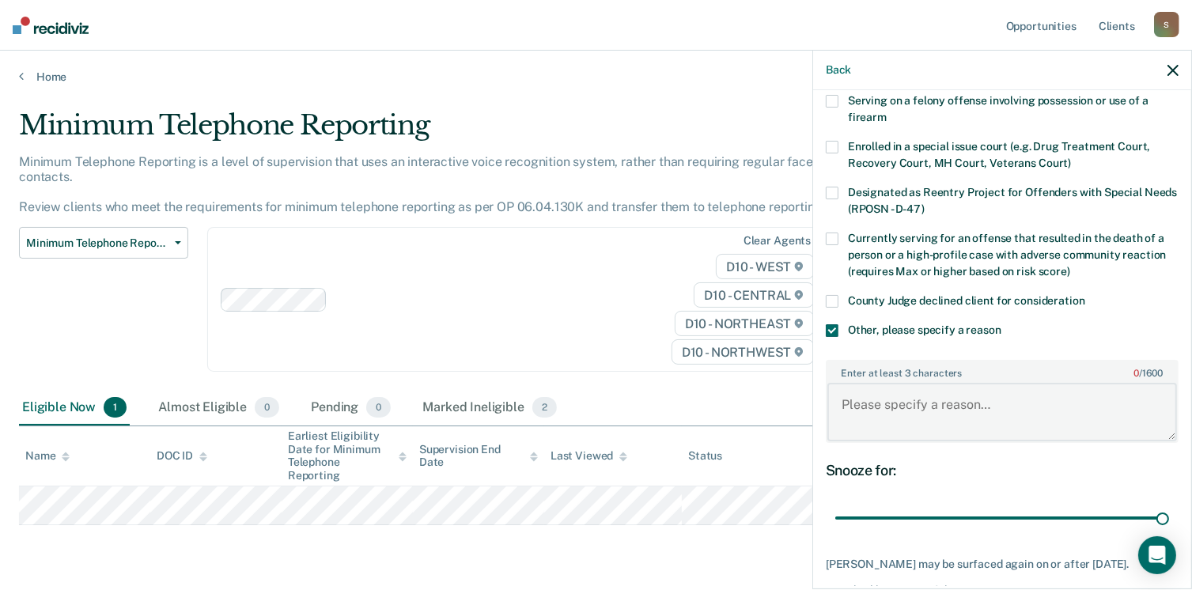
click at [864, 396] on textarea "Enter at least 3 characters 0 / 1600" at bounding box center [1002, 412] width 350 height 59
click at [1066, 403] on textarea "The subject is an interstate case and a truck driver." at bounding box center [1002, 412] width 350 height 59
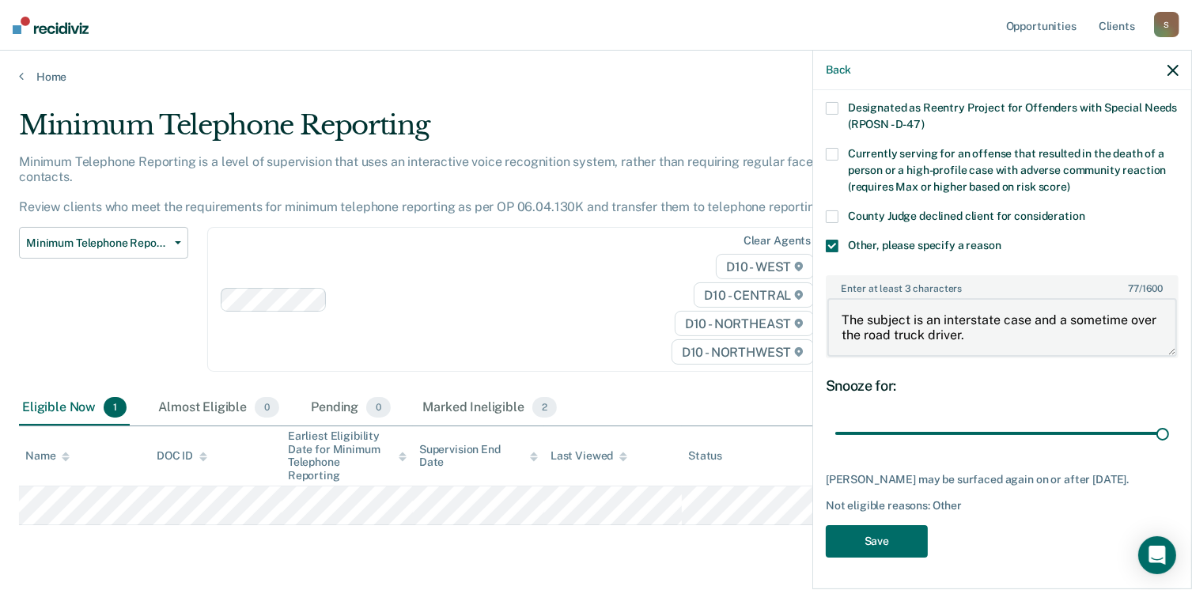
scroll to position [210, 0]
type textarea "The subject is an interstate case and a sometime over the road truck driver."
click at [887, 542] on button "Save" at bounding box center [877, 541] width 102 height 32
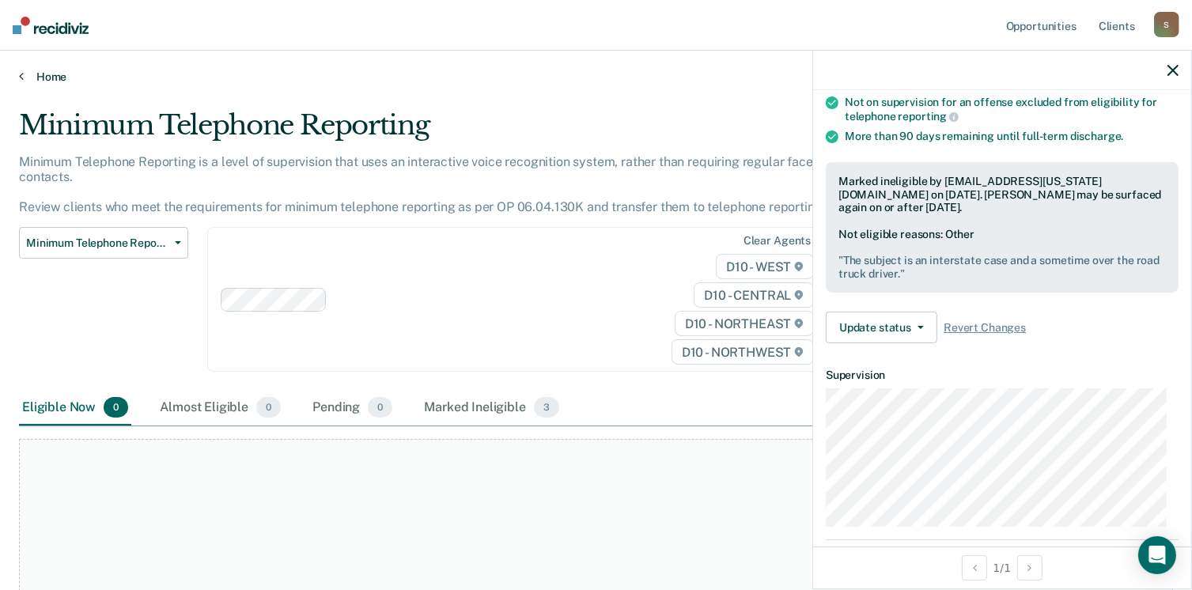
click at [19, 75] on icon at bounding box center [21, 76] width 5 height 13
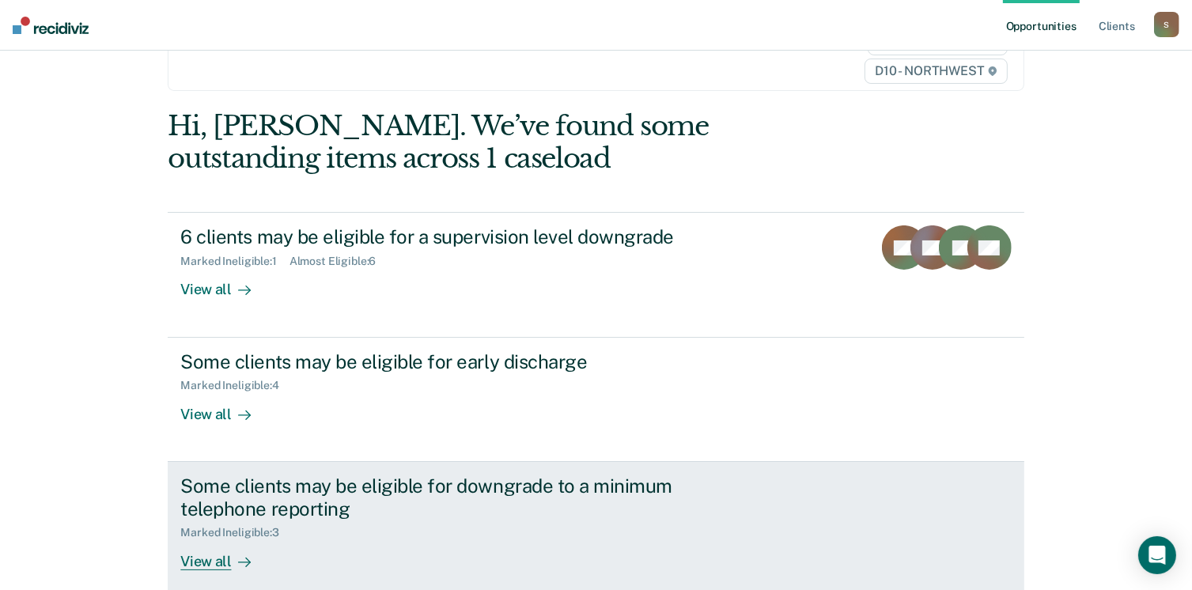
scroll to position [316, 0]
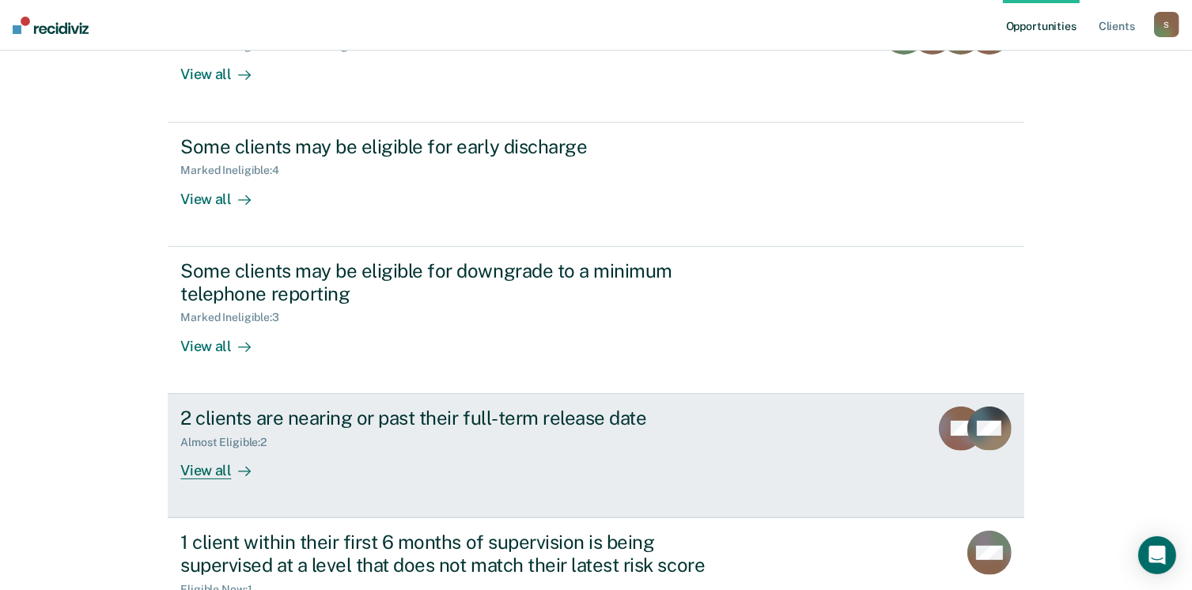
click at [199, 472] on div "View all" at bounding box center [224, 464] width 89 height 31
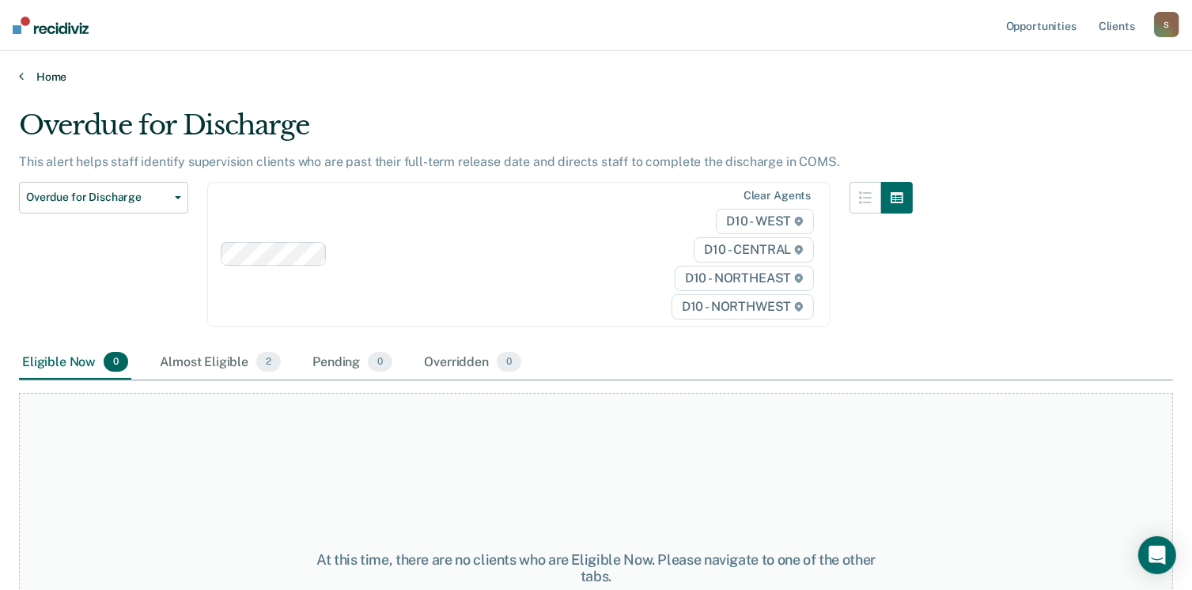
click at [19, 75] on icon at bounding box center [21, 76] width 5 height 13
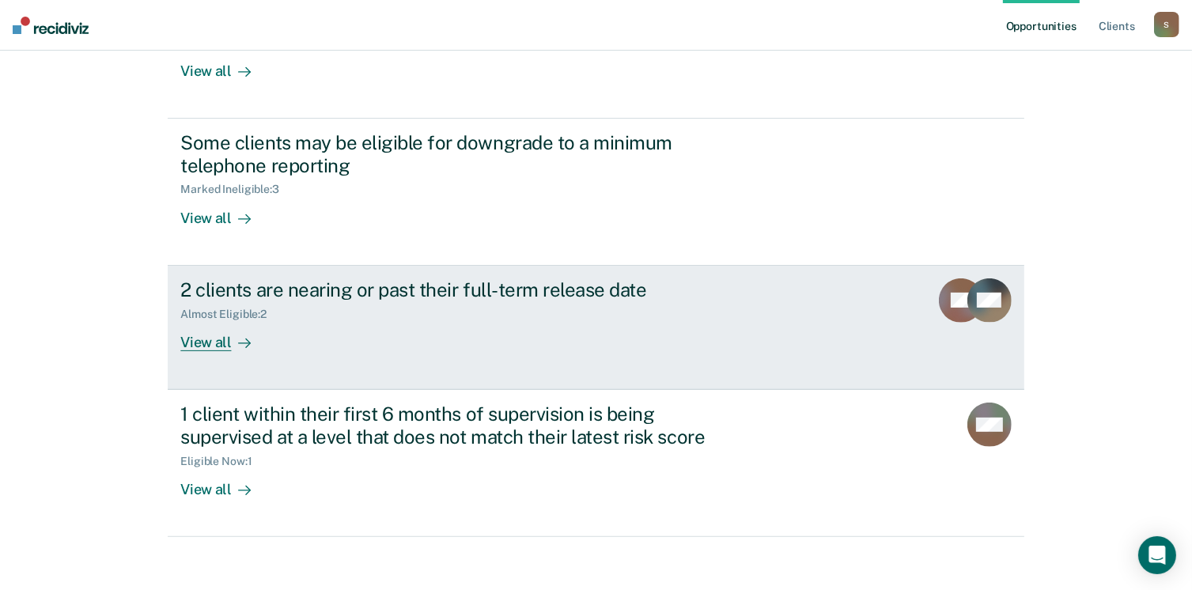
scroll to position [487, 0]
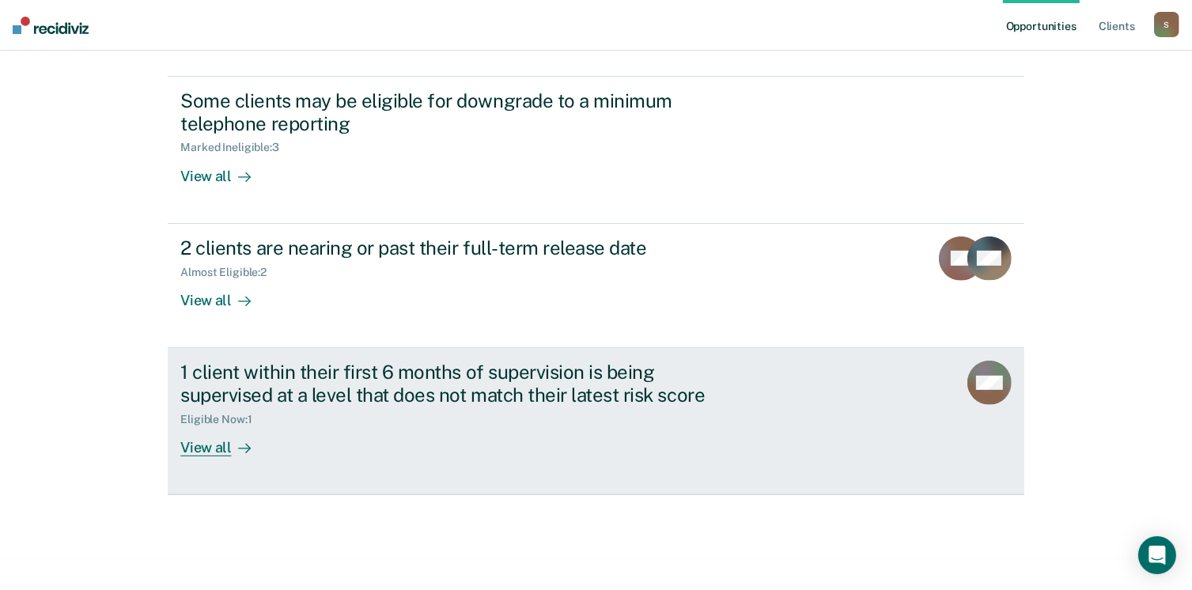
click at [203, 447] on div "View all" at bounding box center [224, 441] width 89 height 31
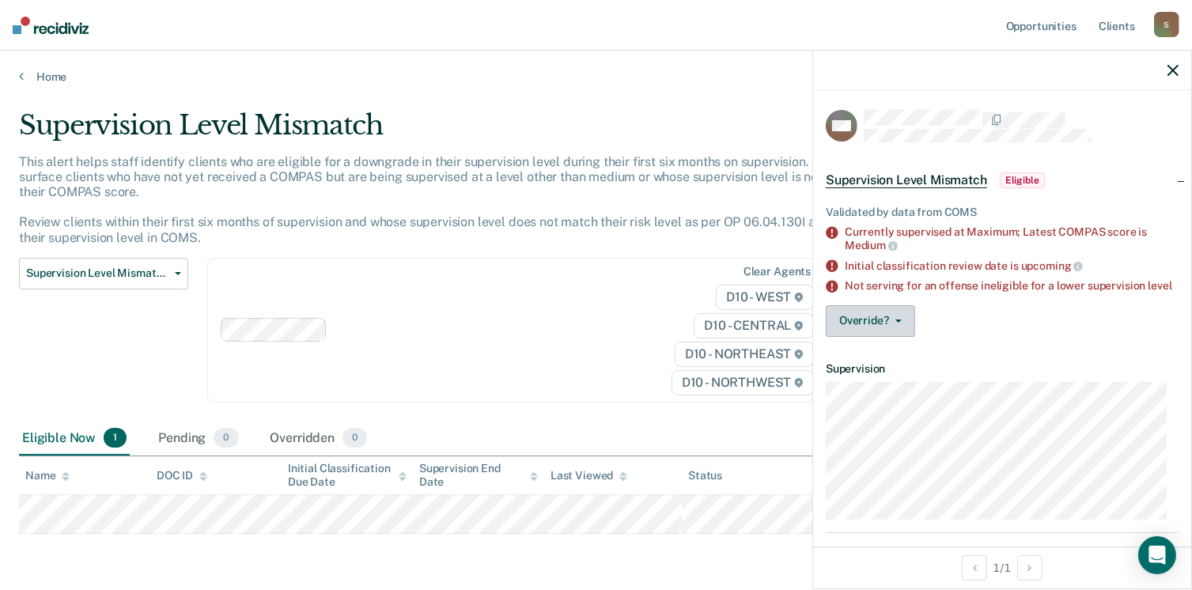
click at [858, 331] on button "Override?" at bounding box center [870, 321] width 89 height 32
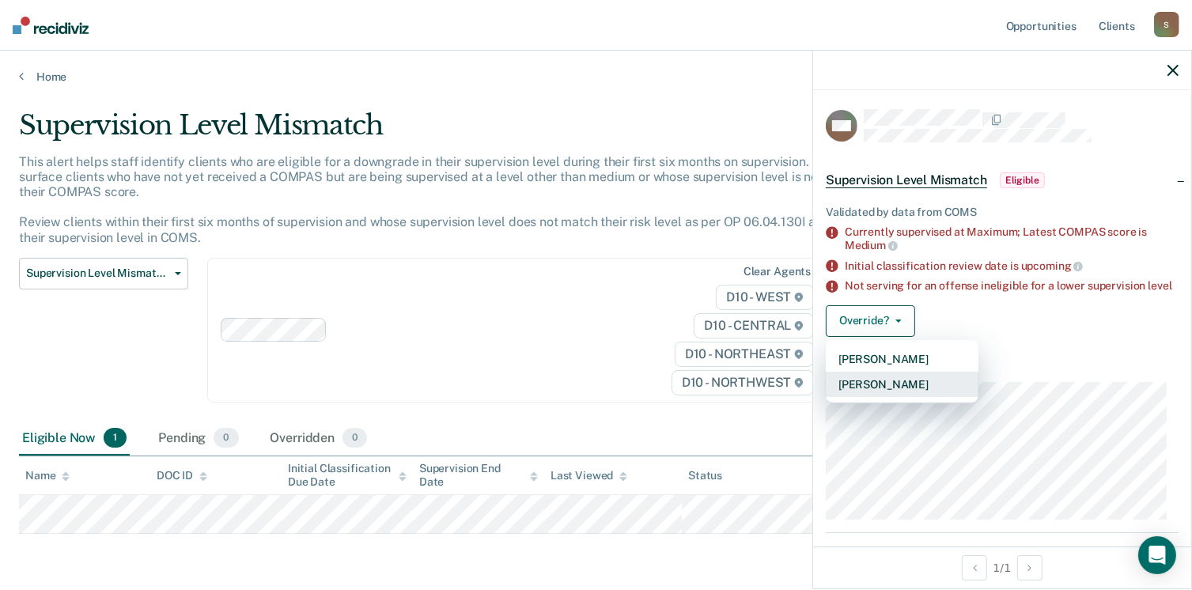
click at [870, 396] on button "Mark Overridden" at bounding box center [902, 384] width 153 height 25
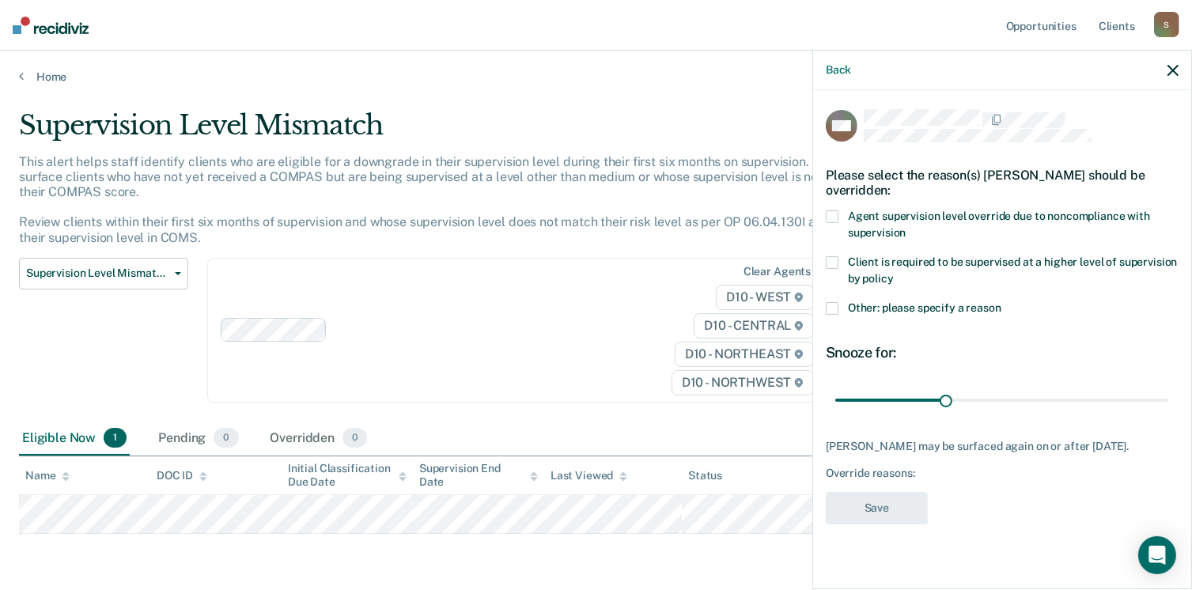
click at [829, 304] on span at bounding box center [832, 308] width 13 height 13
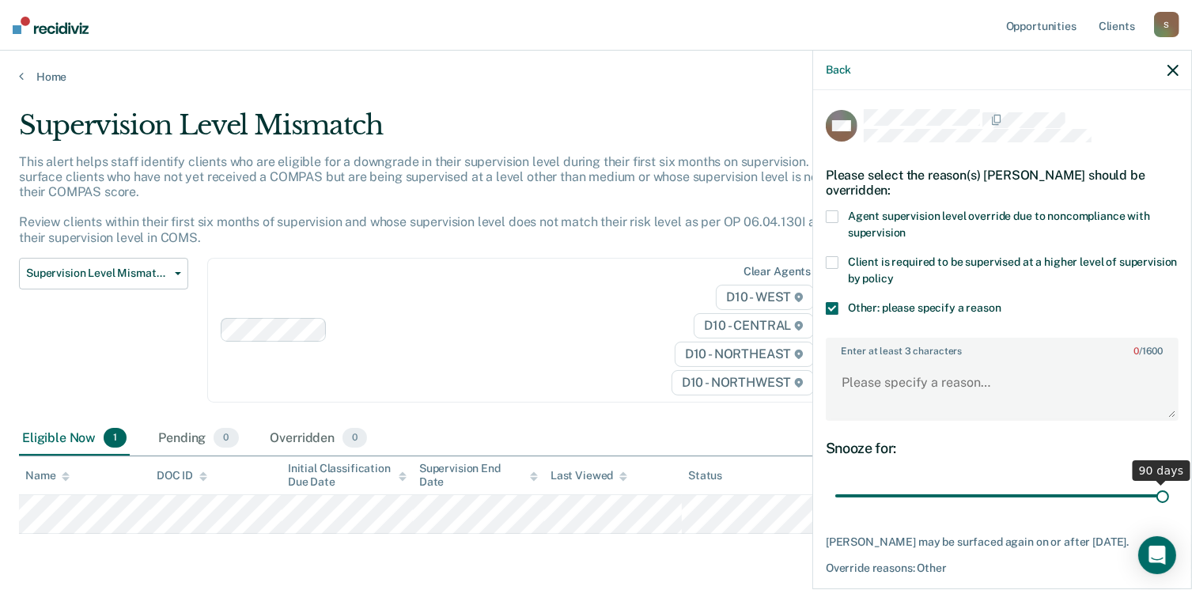
drag, startPoint x: 952, startPoint y: 494, endPoint x: 1158, endPoint y: 511, distance: 206.4
type input "90"
click at [1158, 510] on input "range" at bounding box center [1002, 497] width 334 height 28
click at [904, 381] on textarea "Enter at least 3 characters 0 / 1600" at bounding box center [1002, 390] width 350 height 59
drag, startPoint x: 1085, startPoint y: 384, endPoint x: 836, endPoint y: 384, distance: 249.2
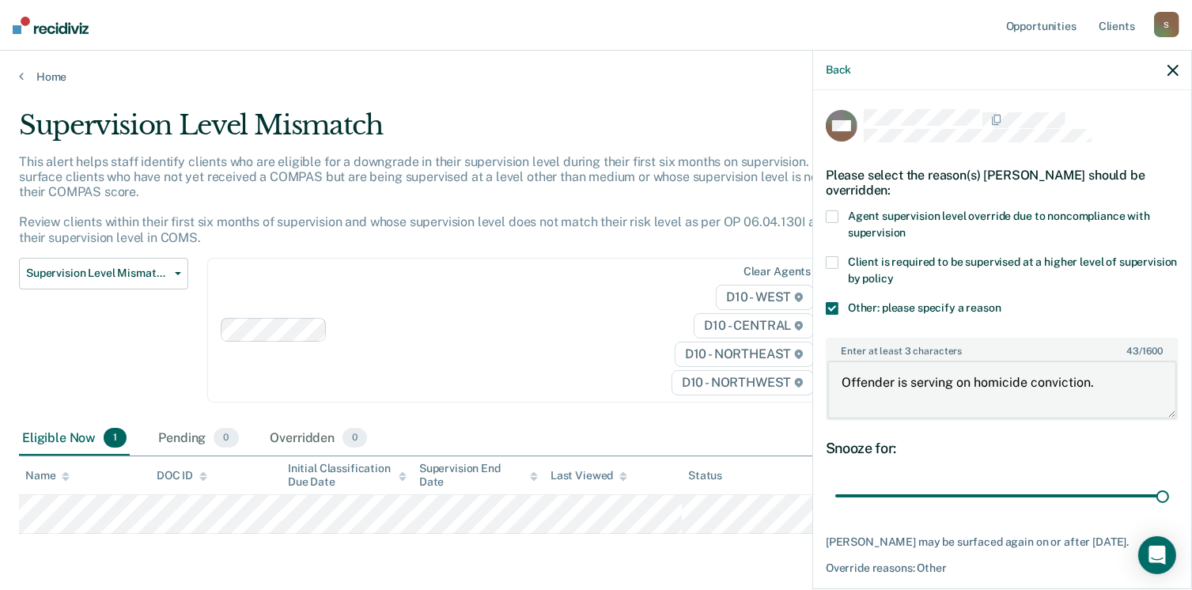
click at [836, 384] on textarea "Offender is serving on homicide conviction." at bounding box center [1002, 390] width 350 height 59
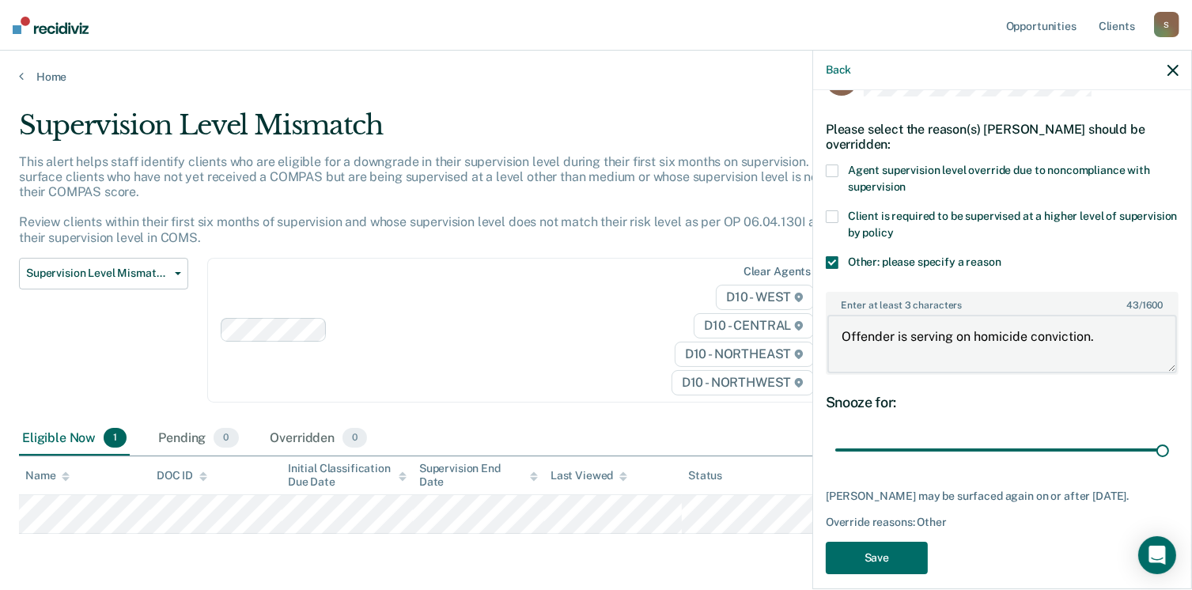
scroll to position [72, 0]
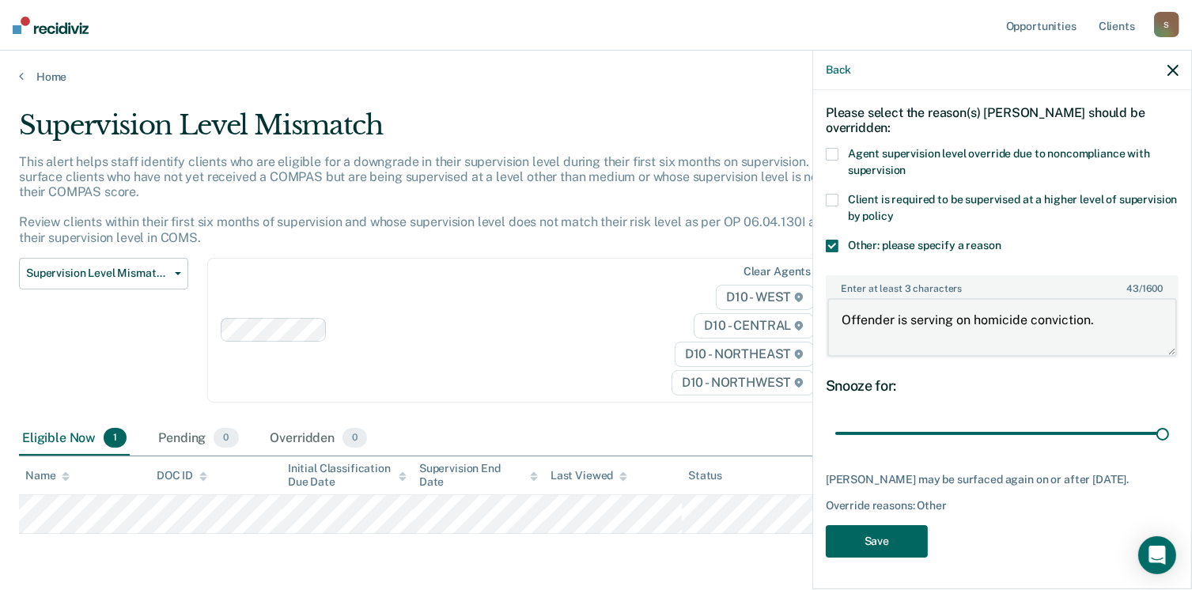
type textarea "Offender is serving on homicide conviction."
click at [881, 537] on button "Save" at bounding box center [877, 541] width 102 height 32
